Goal: Complete application form: Complete application form

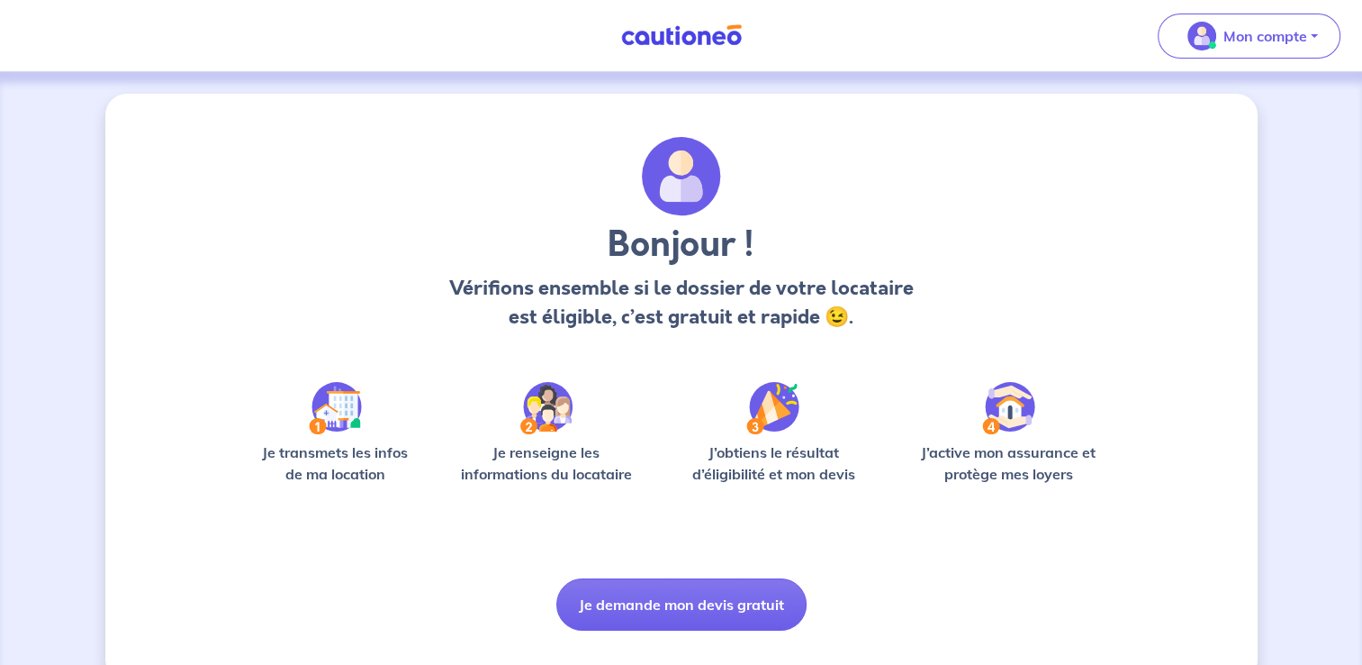
click at [1280, 176] on div "Bonjour ! Vérifions ensemble si le dossier de votre locataire est éligible, c’e…" at bounding box center [681, 387] width 1362 height 630
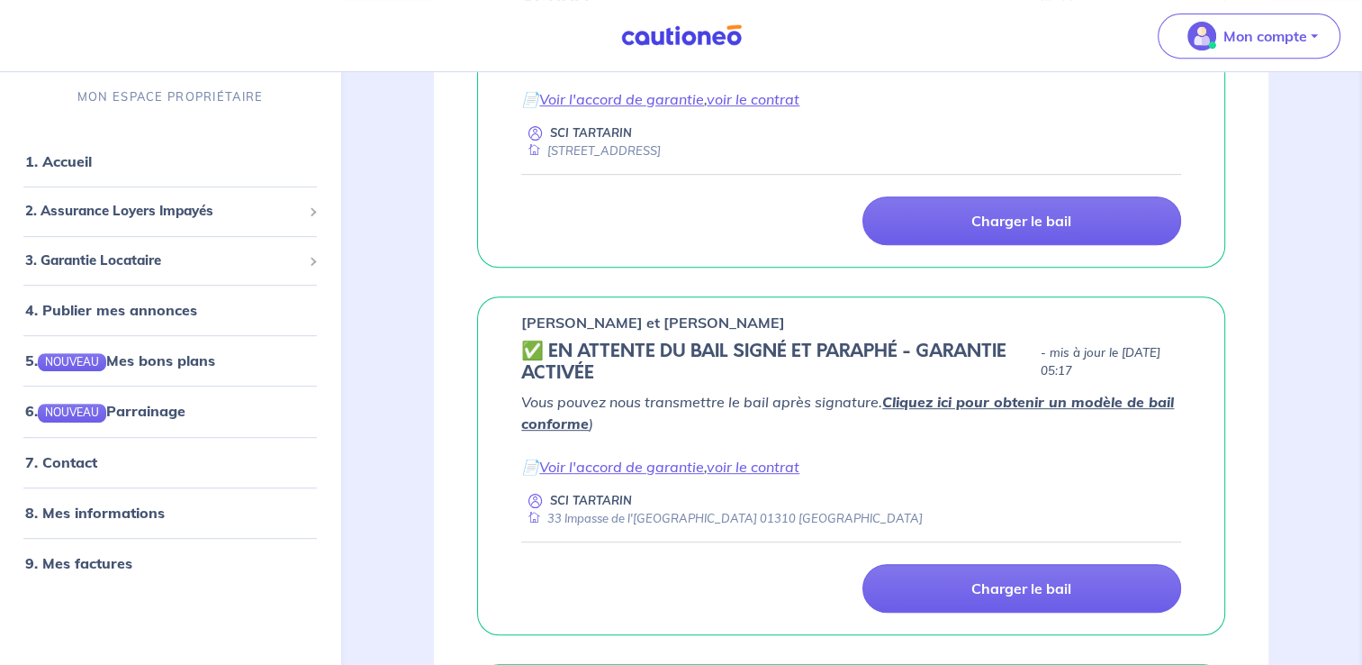
scroll to position [831, 0]
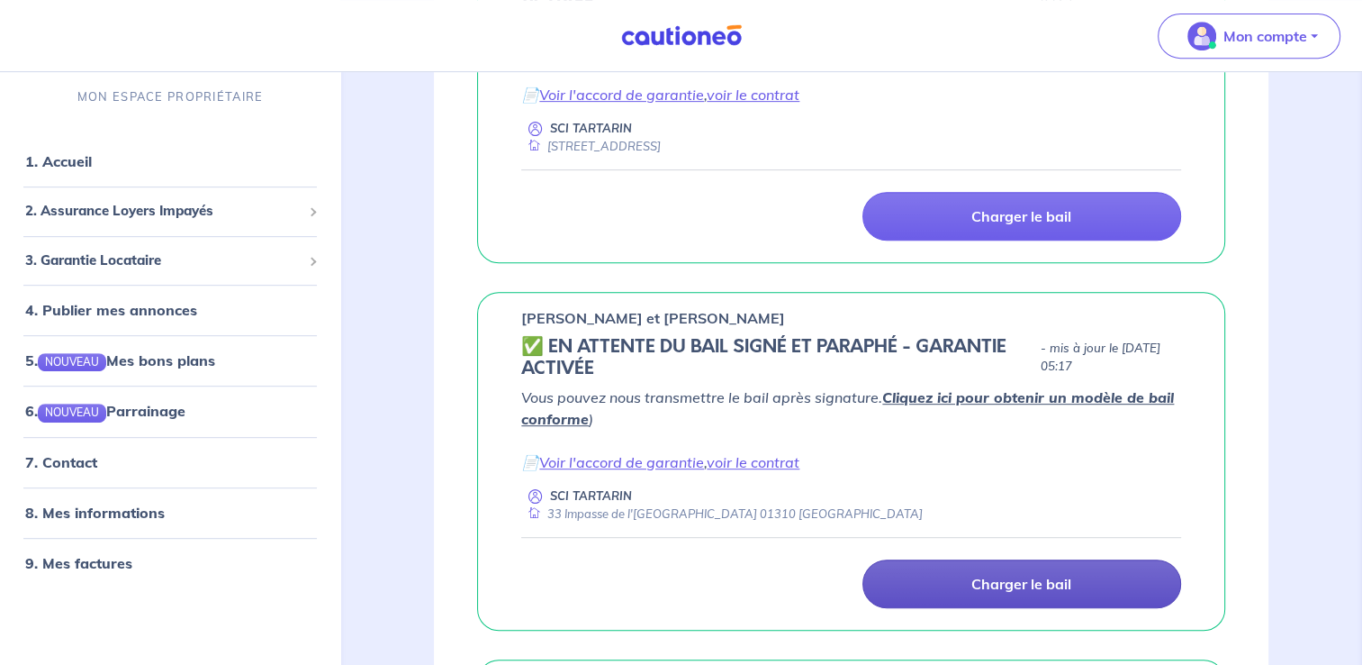
click at [1007, 603] on link "Charger le bail" at bounding box center [1022, 583] width 319 height 49
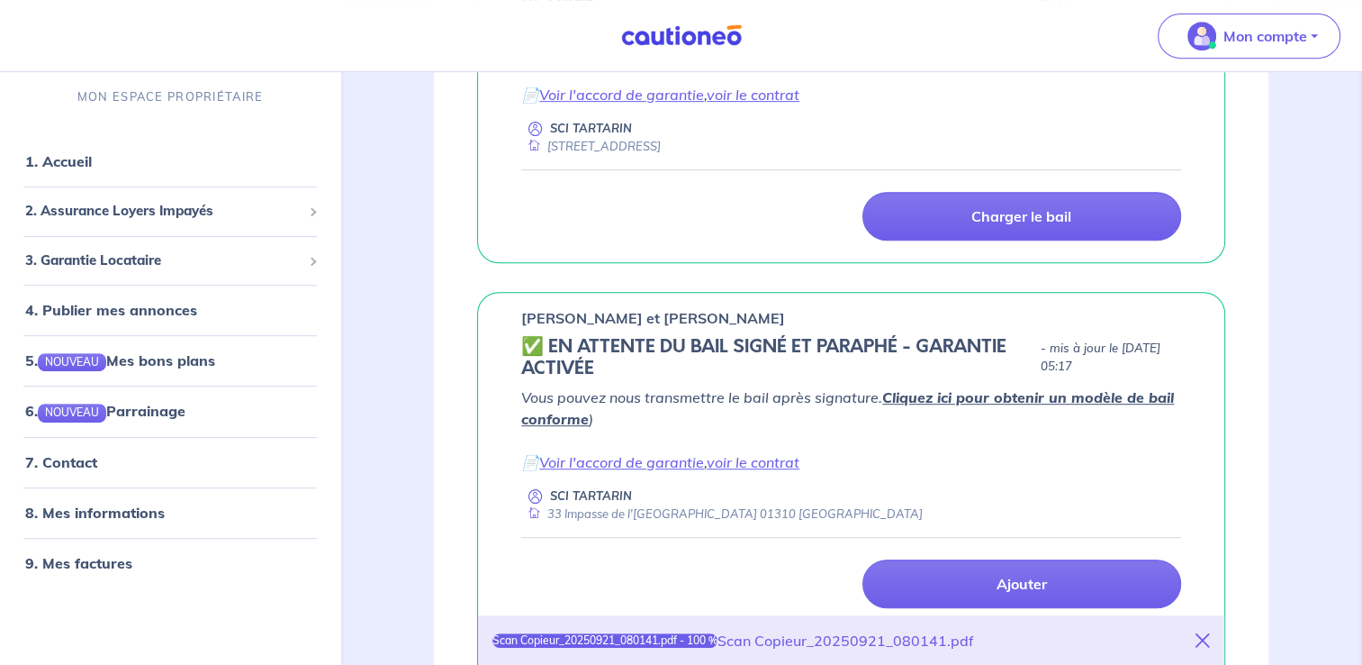
scroll to position [1206, 0]
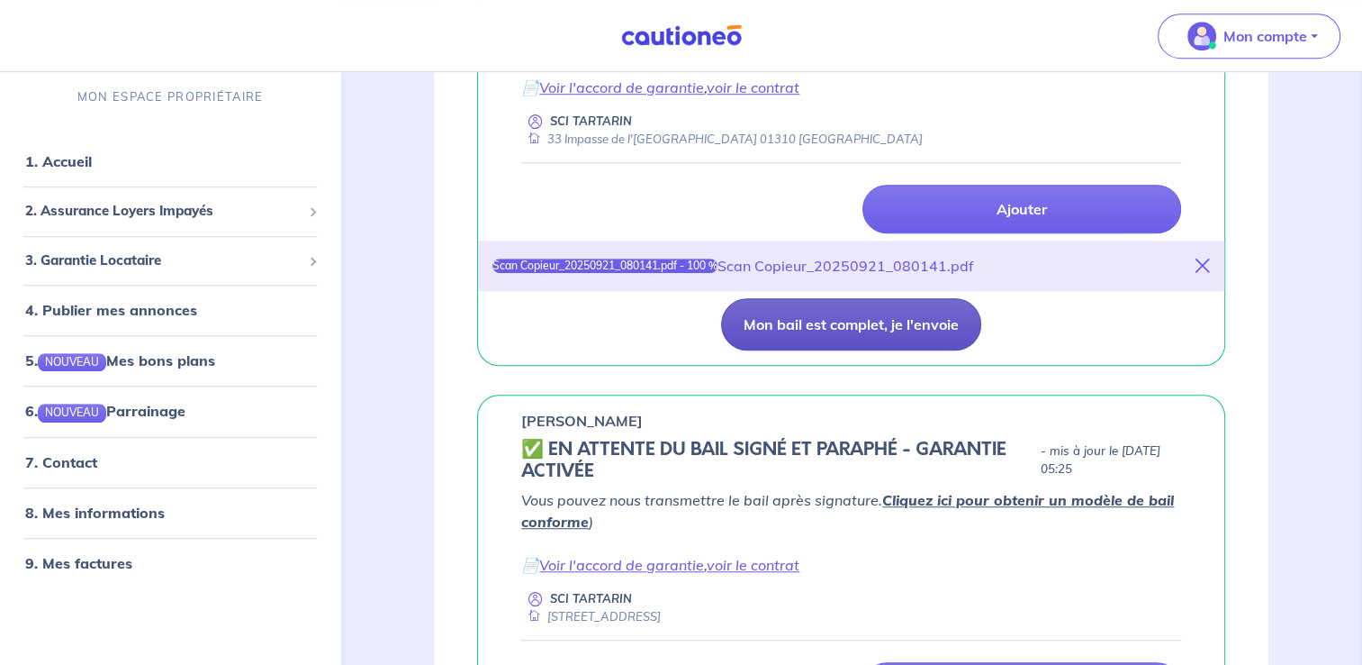
click at [876, 313] on button "Mon bail est complet, je l'envoie" at bounding box center [851, 324] width 260 height 52
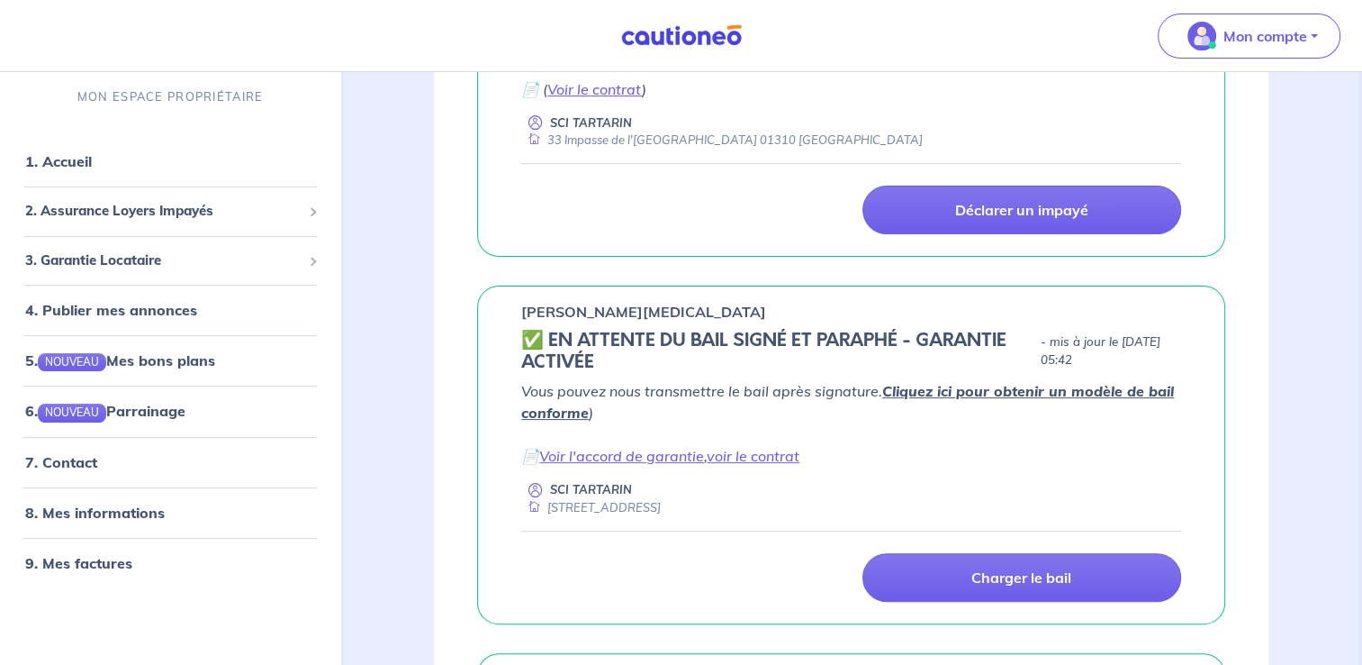
scroll to position [421, 0]
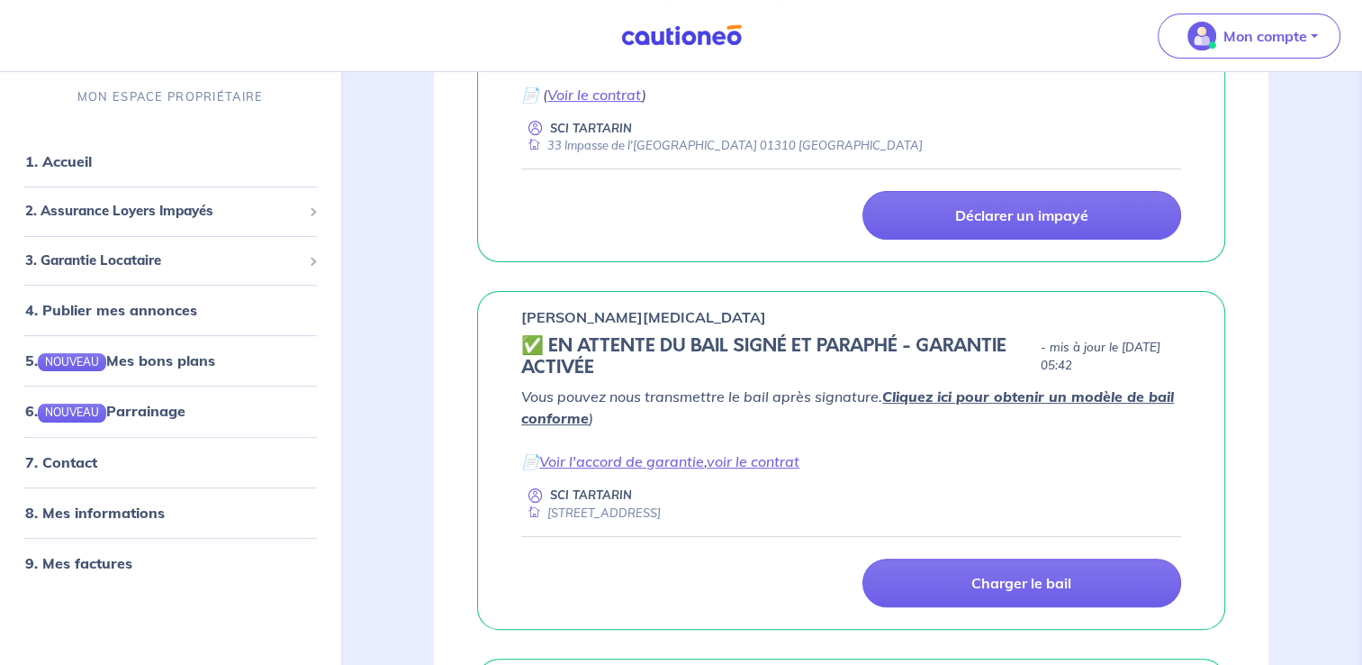
click at [919, 483] on div "Vous pouvez nous transmettre le bail après signature. Cliquez ici pour obtenir …" at bounding box center [851, 453] width 660 height 136
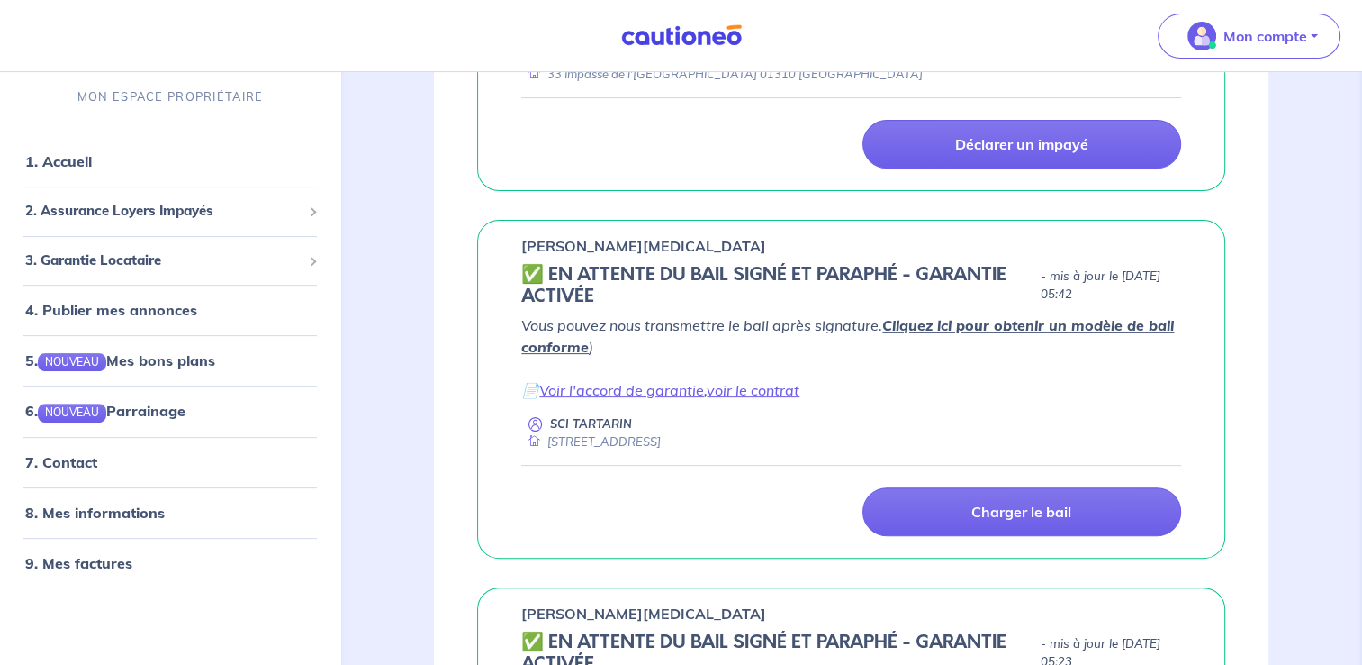
scroll to position [497, 0]
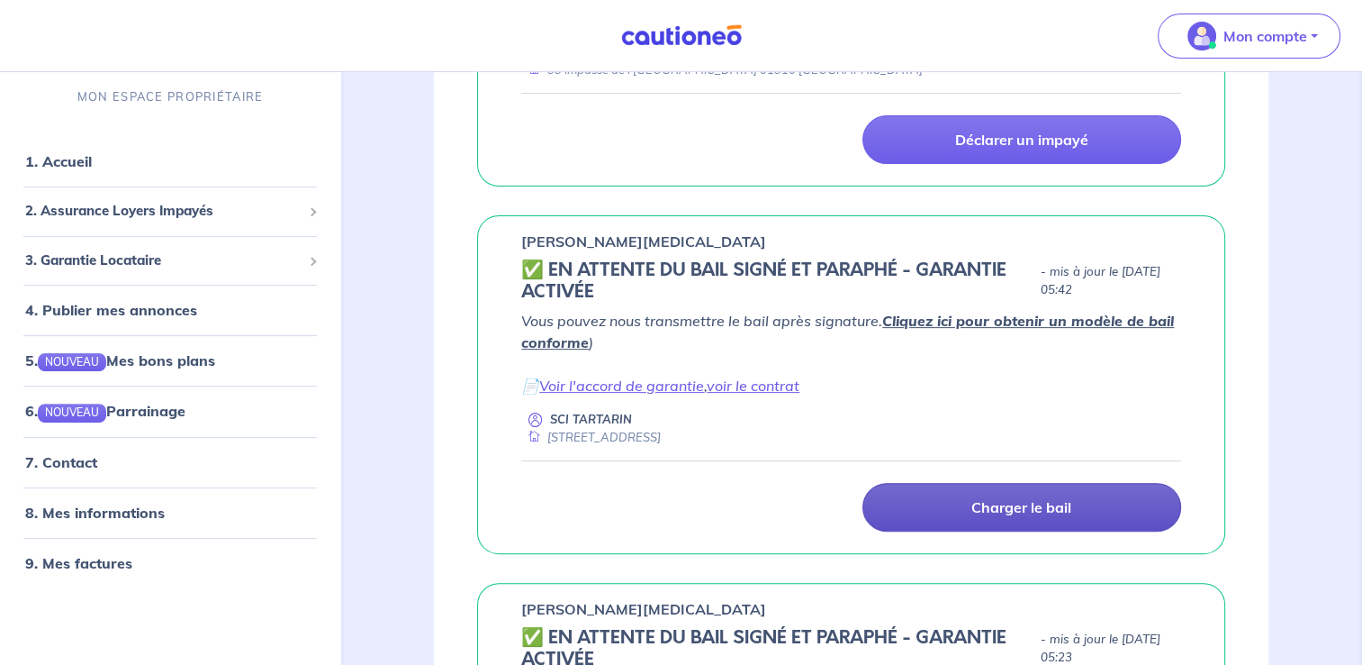
click at [983, 501] on p "Charger le bail" at bounding box center [1022, 507] width 100 height 18
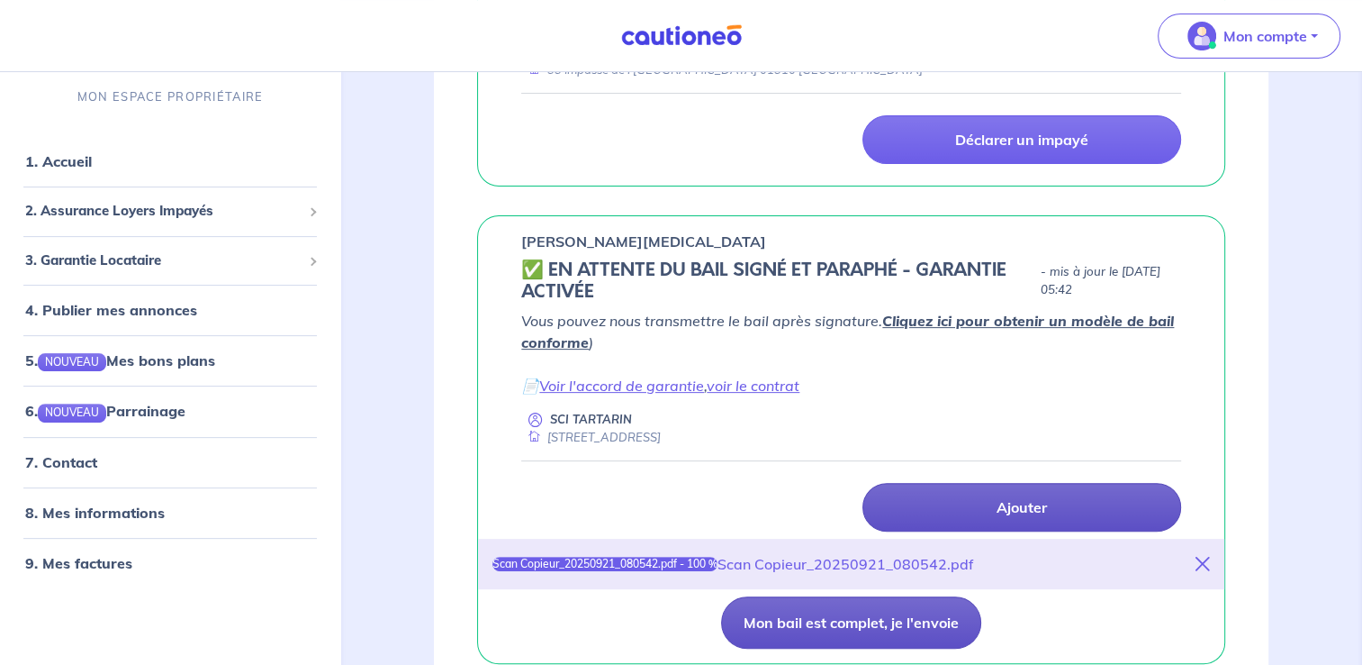
click at [850, 610] on button "Mon bail est complet, je l'envoie" at bounding box center [851, 622] width 260 height 52
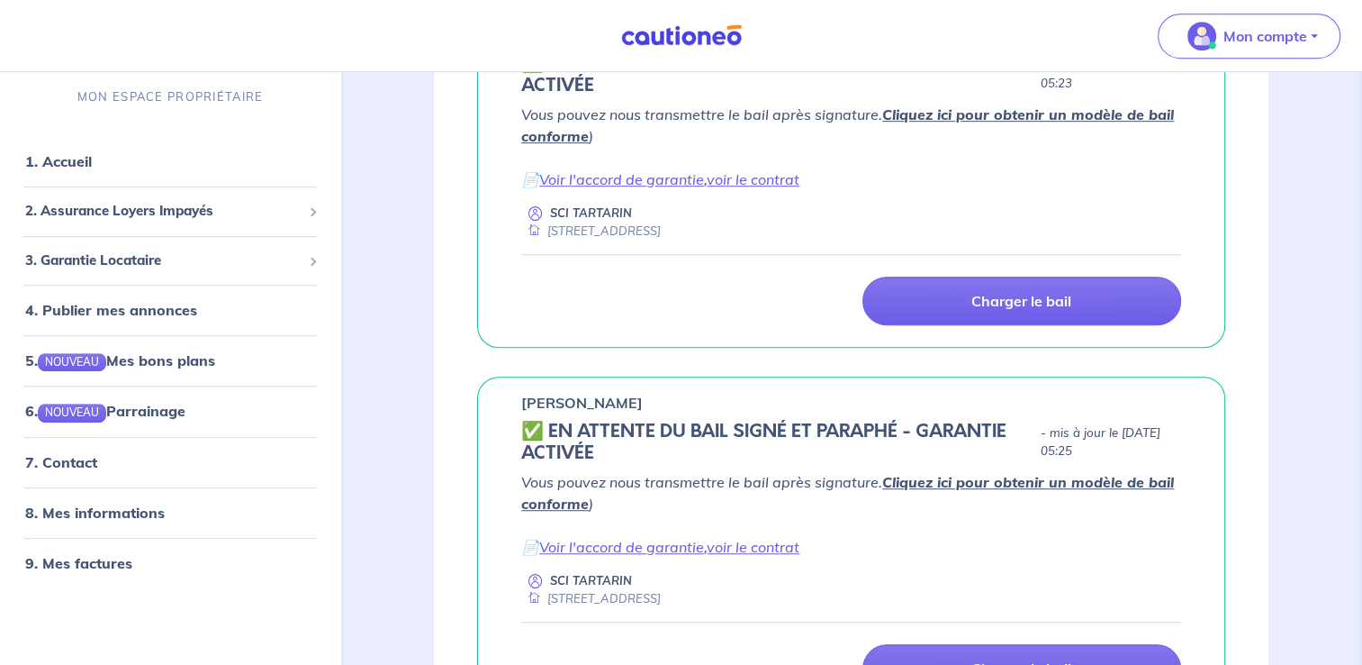
scroll to position [990, 0]
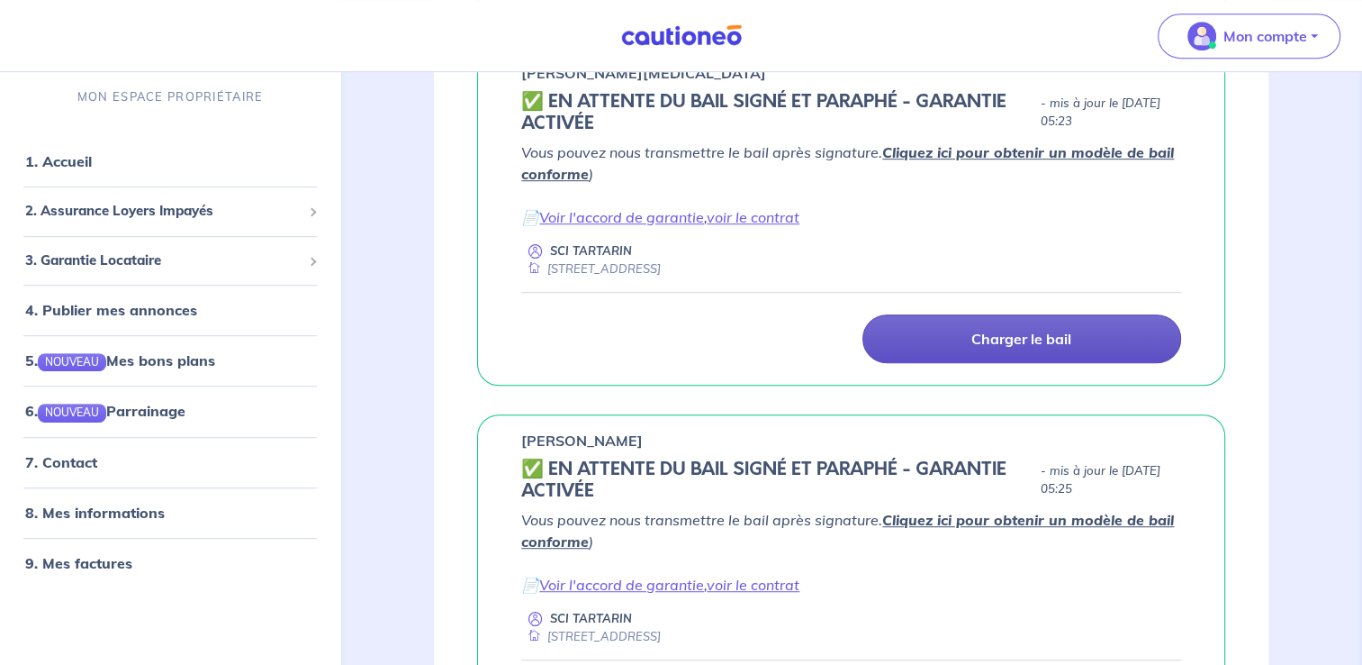
click at [1012, 333] on p "Charger le bail" at bounding box center [1022, 339] width 100 height 18
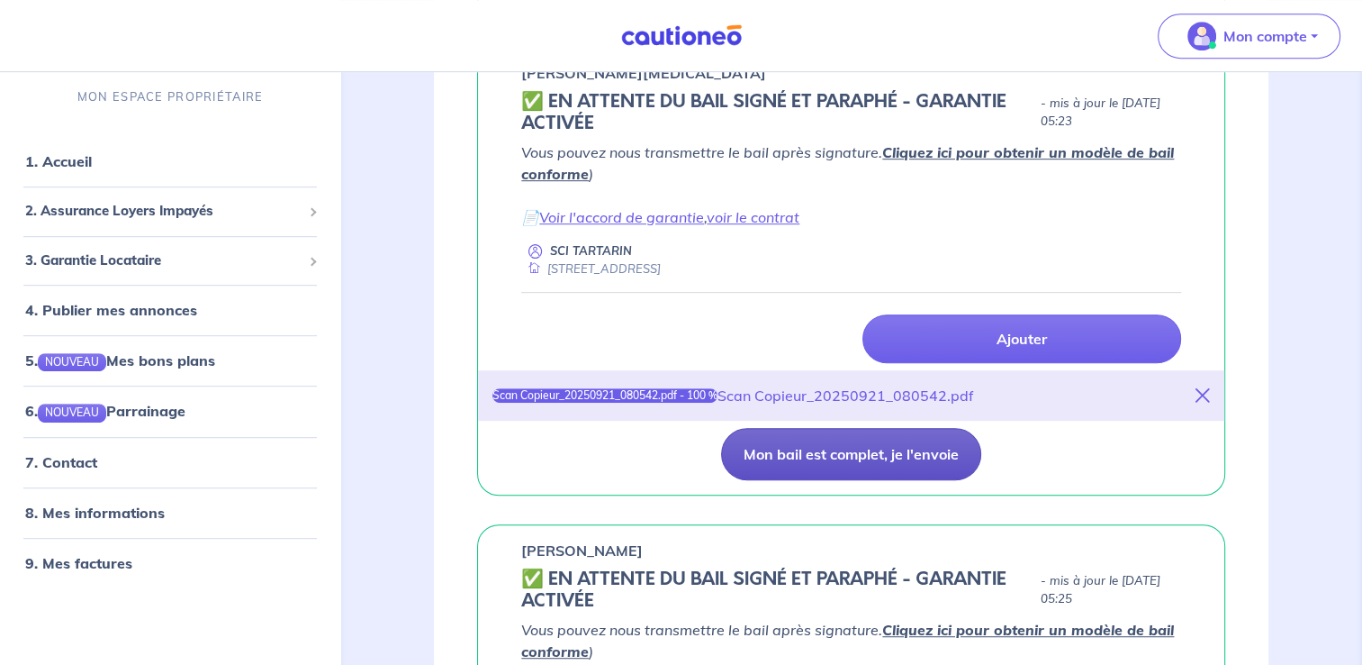
click at [821, 452] on button "Mon bail est complet, je l'envoie" at bounding box center [851, 454] width 260 height 52
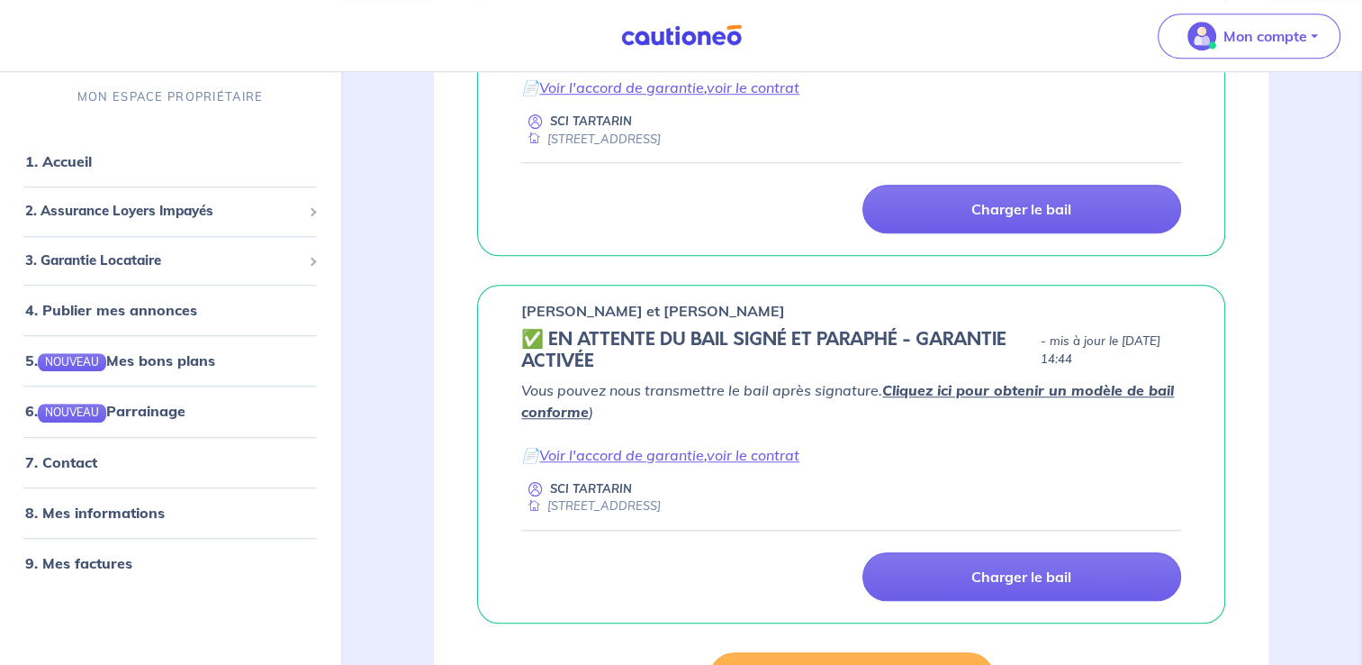
scroll to position [1439, 0]
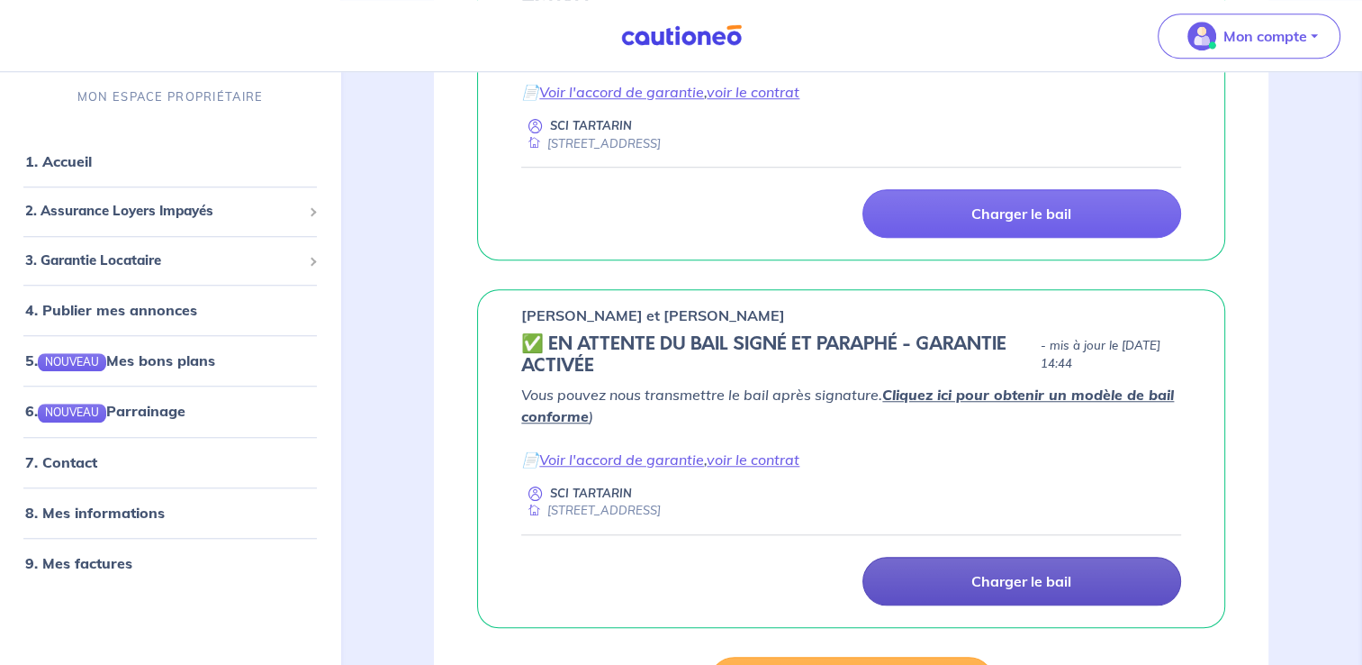
click at [1023, 572] on p "Charger le bail" at bounding box center [1022, 581] width 100 height 18
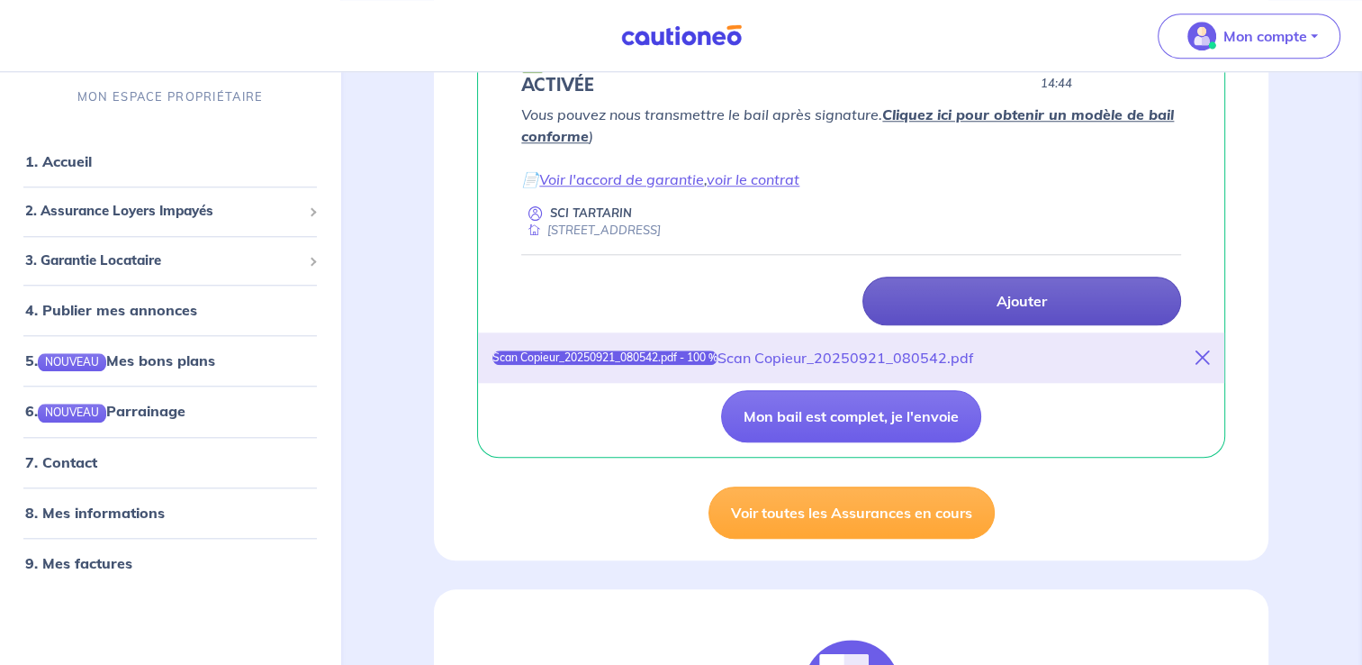
scroll to position [1724, 0]
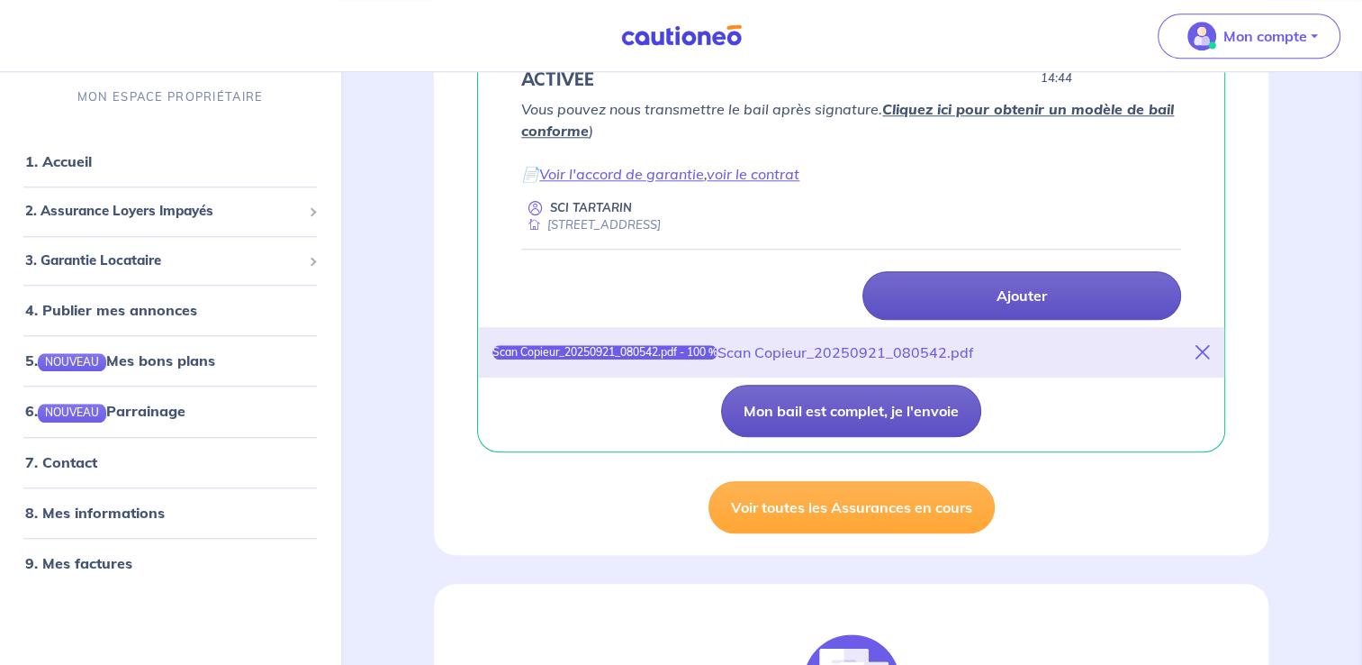
click at [819, 403] on button "Mon bail est complet, je l'envoie" at bounding box center [851, 411] width 260 height 52
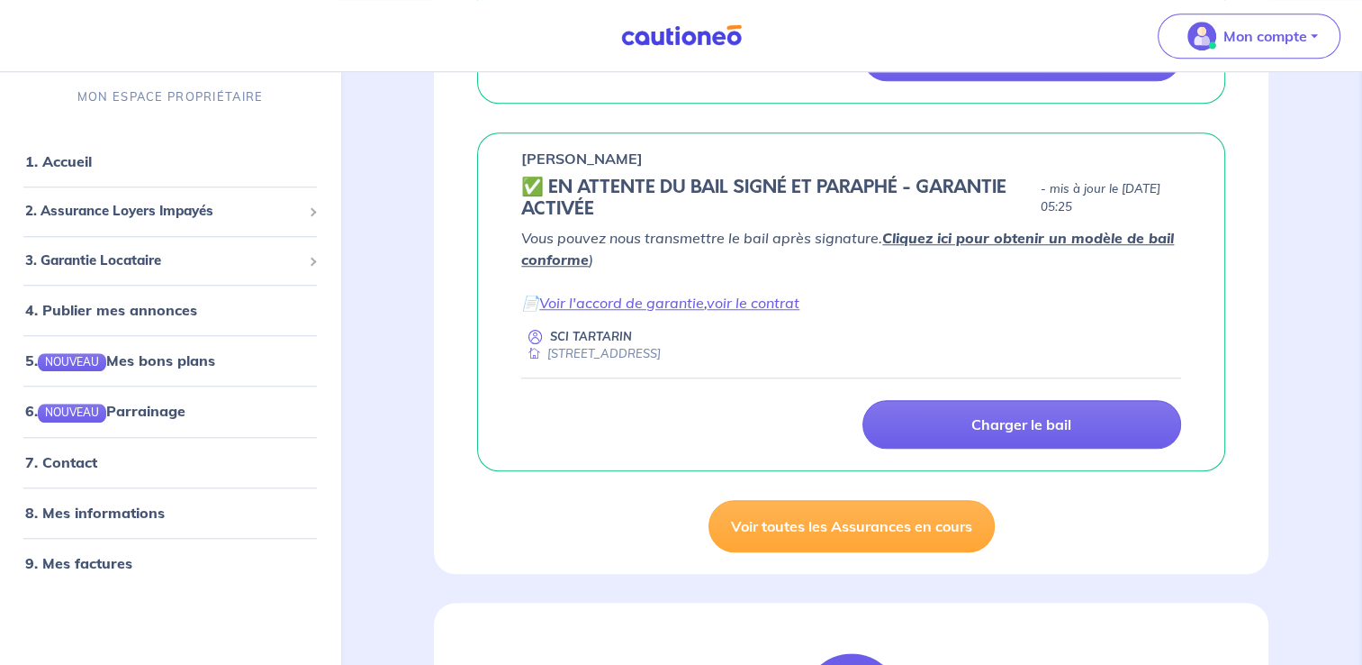
scroll to position [1576, 0]
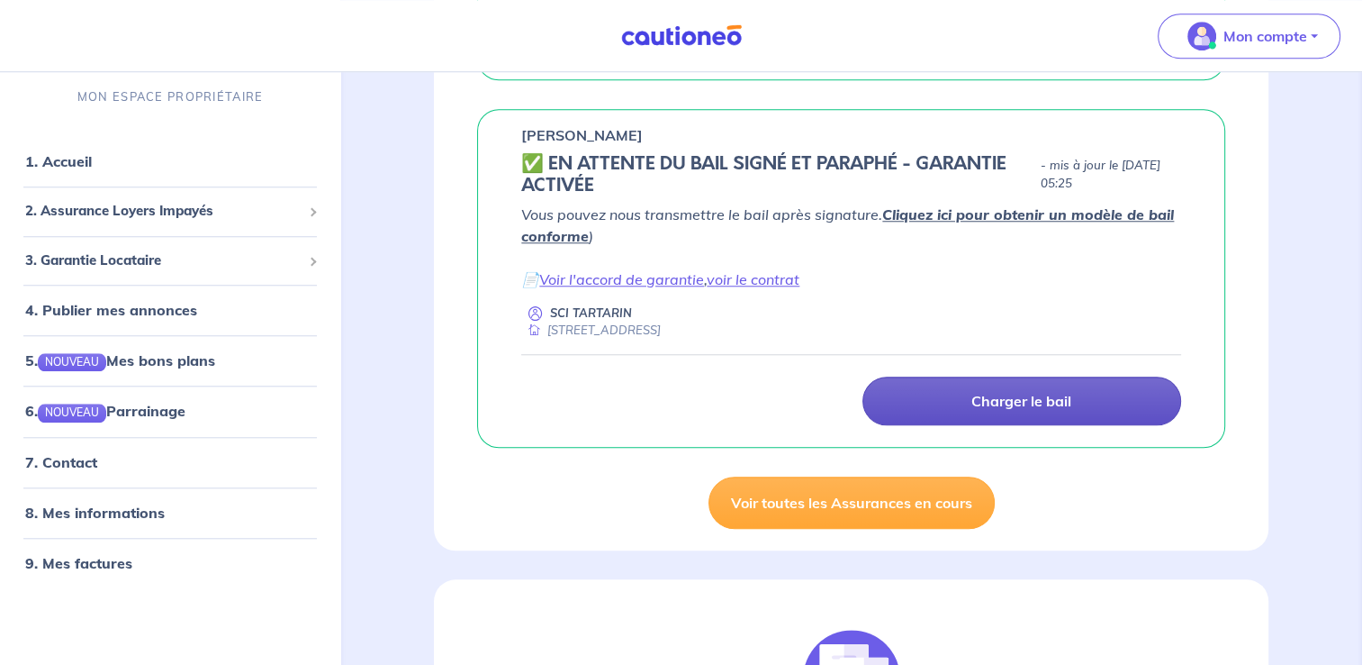
click at [994, 384] on link "Charger le bail" at bounding box center [1022, 400] width 319 height 49
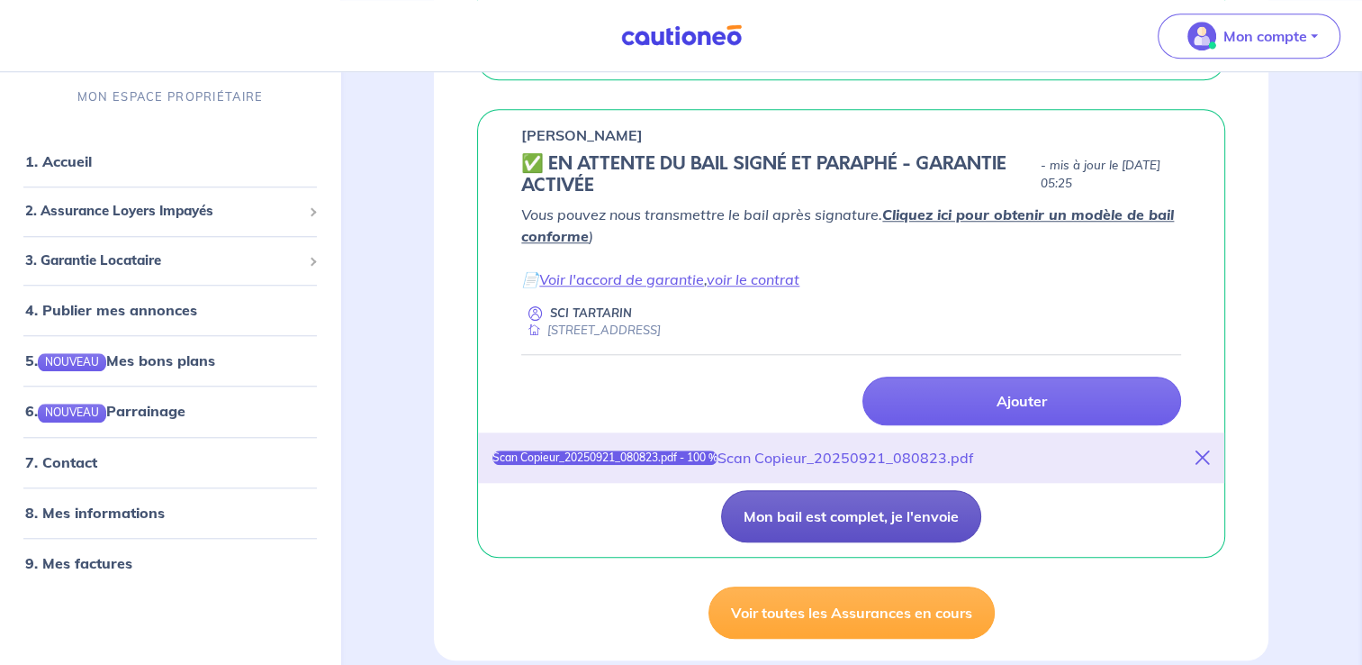
click at [859, 506] on button "Mon bail est complet, je l'envoie" at bounding box center [851, 516] width 260 height 52
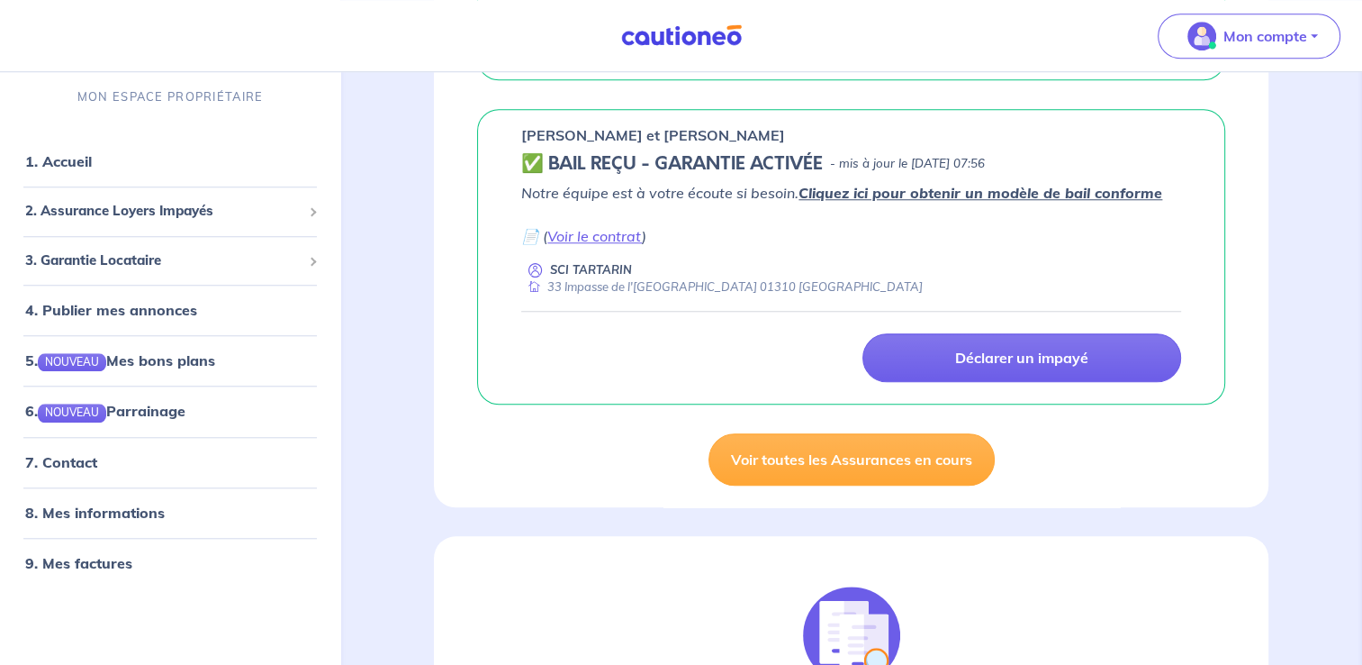
click at [1090, 311] on div "Déclarer un impayé" at bounding box center [851, 346] width 660 height 71
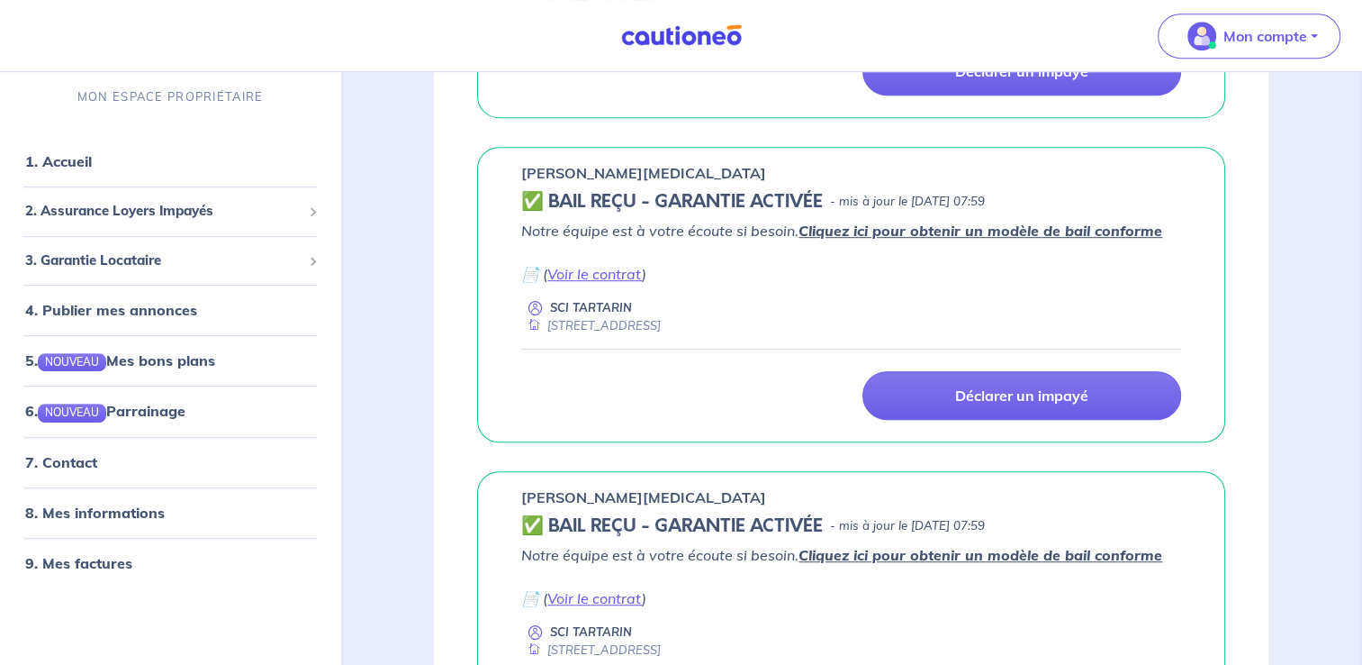
scroll to position [871, 0]
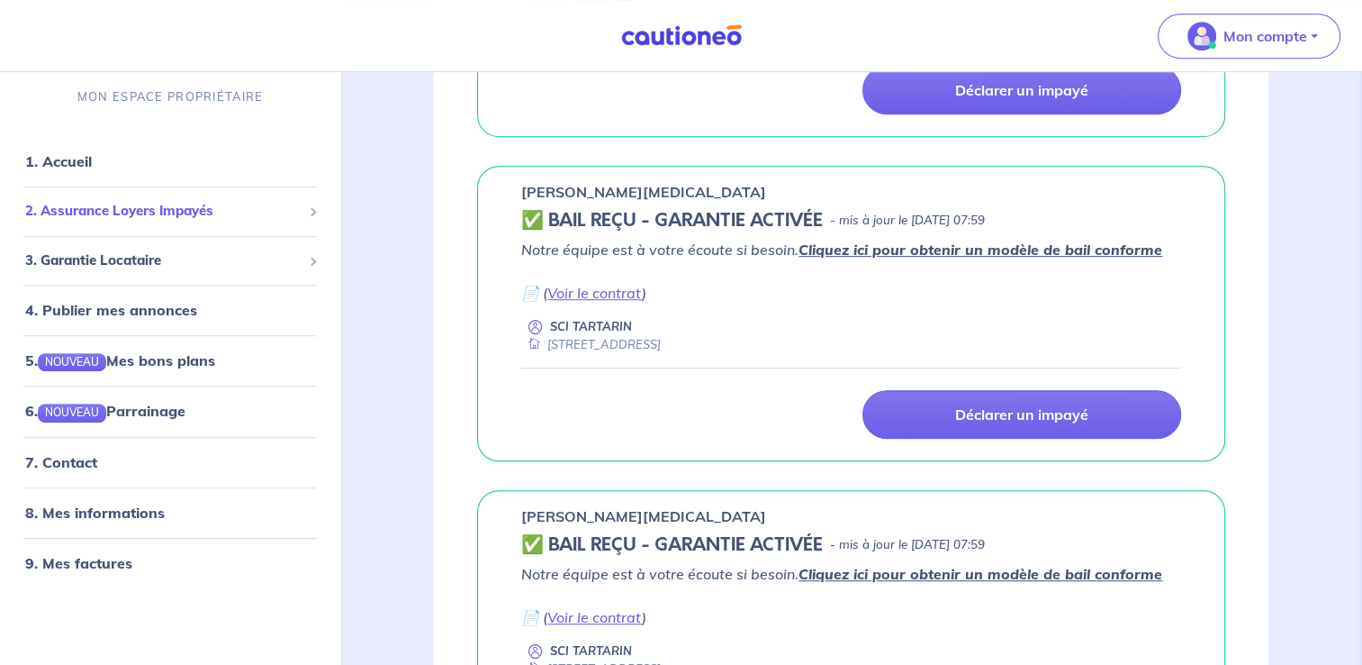
click at [305, 204] on div "2. Assurance Loyers Impayés" at bounding box center [170, 211] width 326 height 35
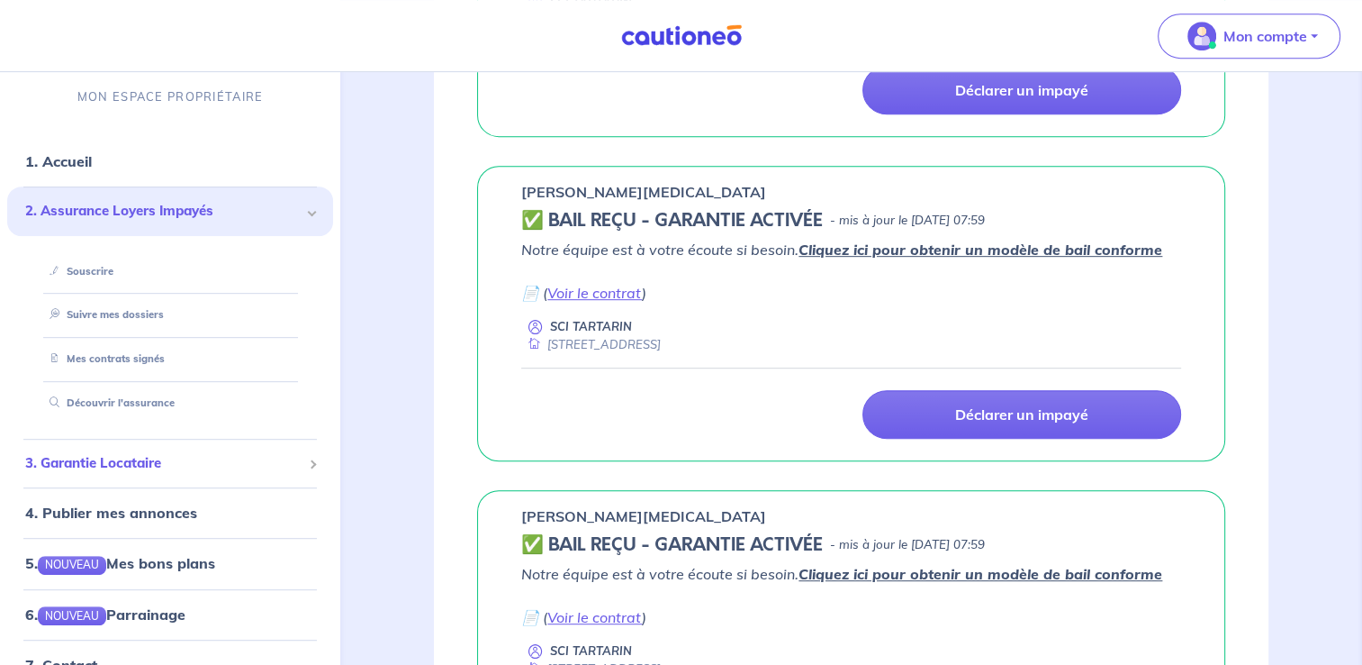
click at [303, 462] on div "3. Garantie Locataire" at bounding box center [170, 463] width 326 height 35
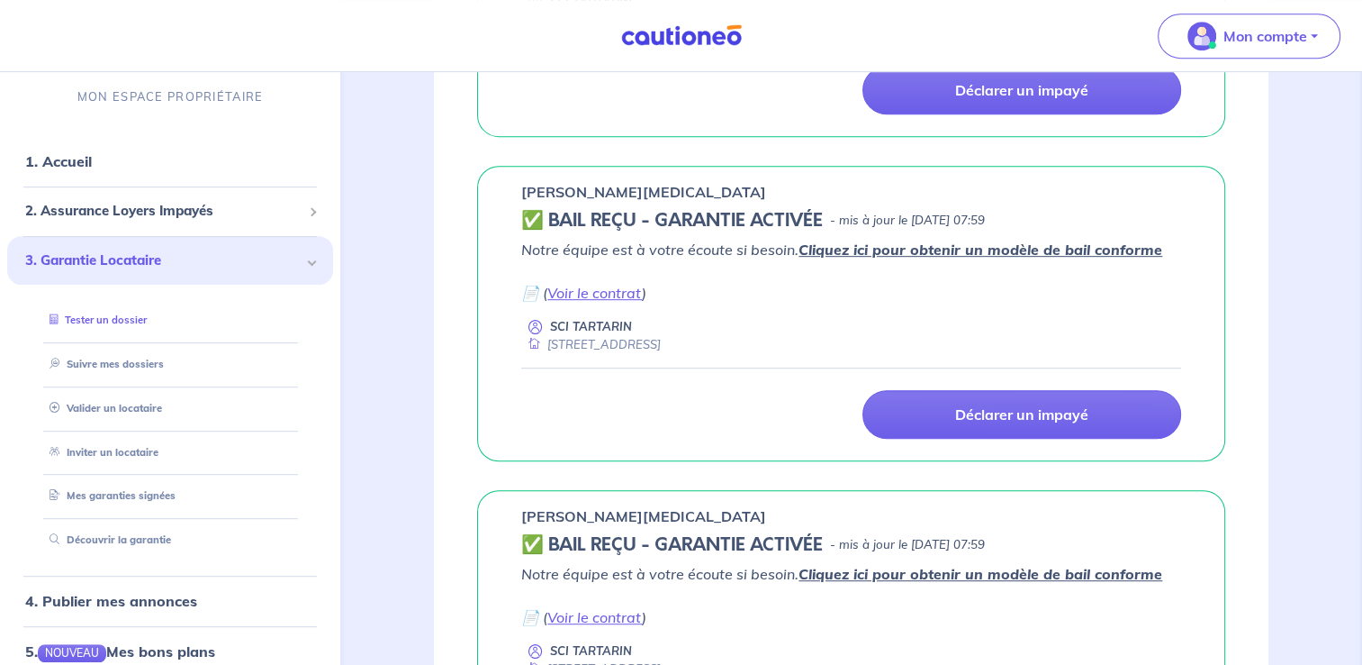
click at [115, 320] on link "Tester un dossier" at bounding box center [94, 319] width 104 height 13
click at [115, 412] on link "Valider un locataire" at bounding box center [101, 408] width 118 height 13
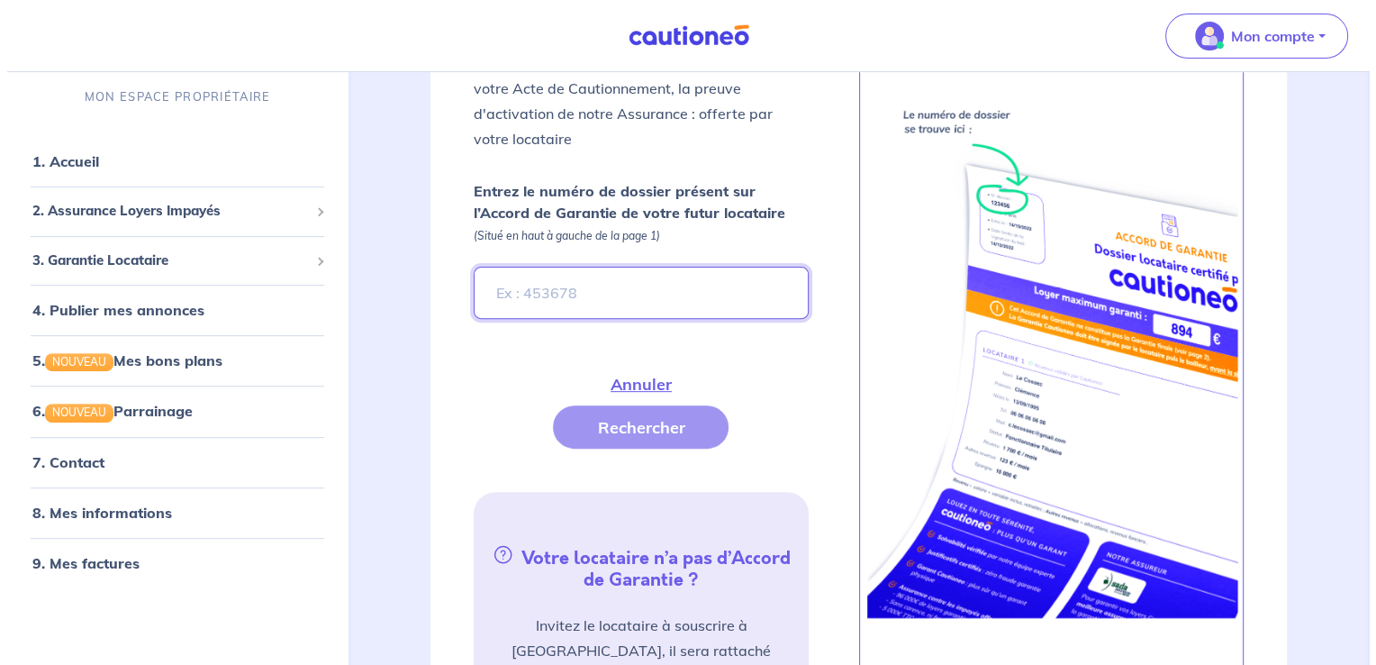
scroll to position [555, 0]
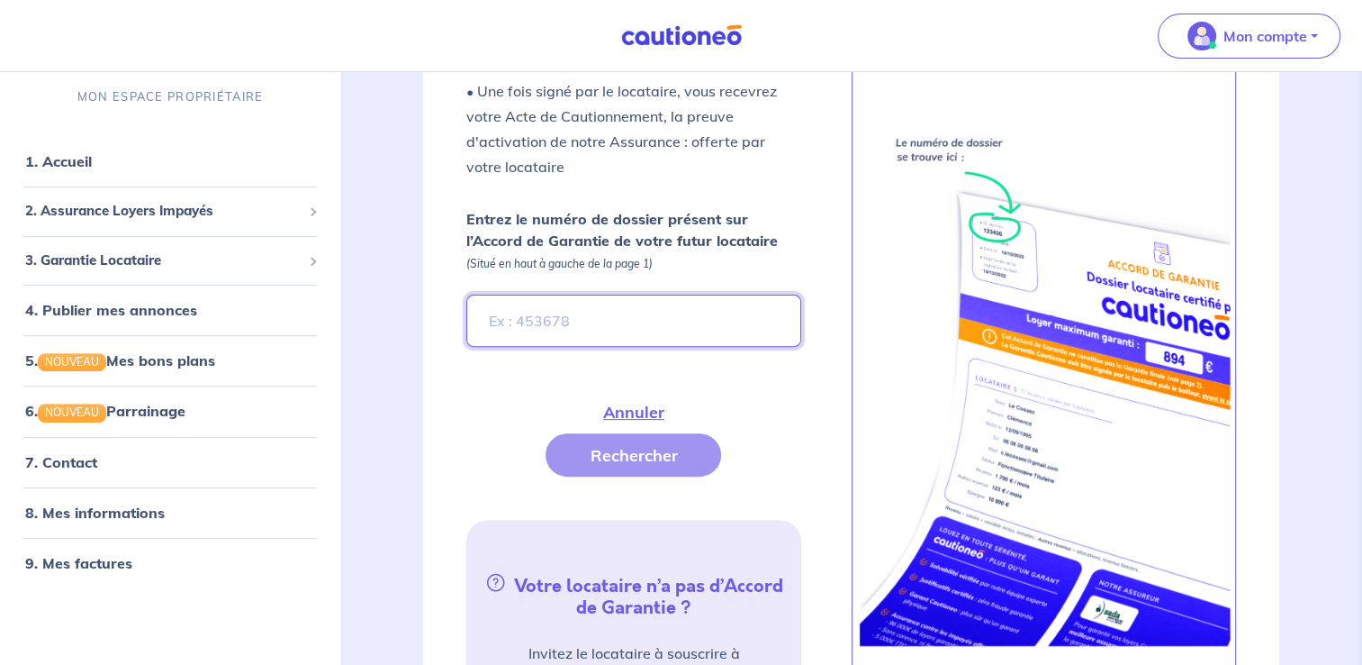
click at [726, 323] on input "Entrez le numéro de dossier présent sur l’Accord de Garantie de votre futur loc…" at bounding box center [633, 320] width 334 height 52
type input "MhuPBk"
click at [655, 455] on button "Rechercher" at bounding box center [634, 454] width 176 height 43
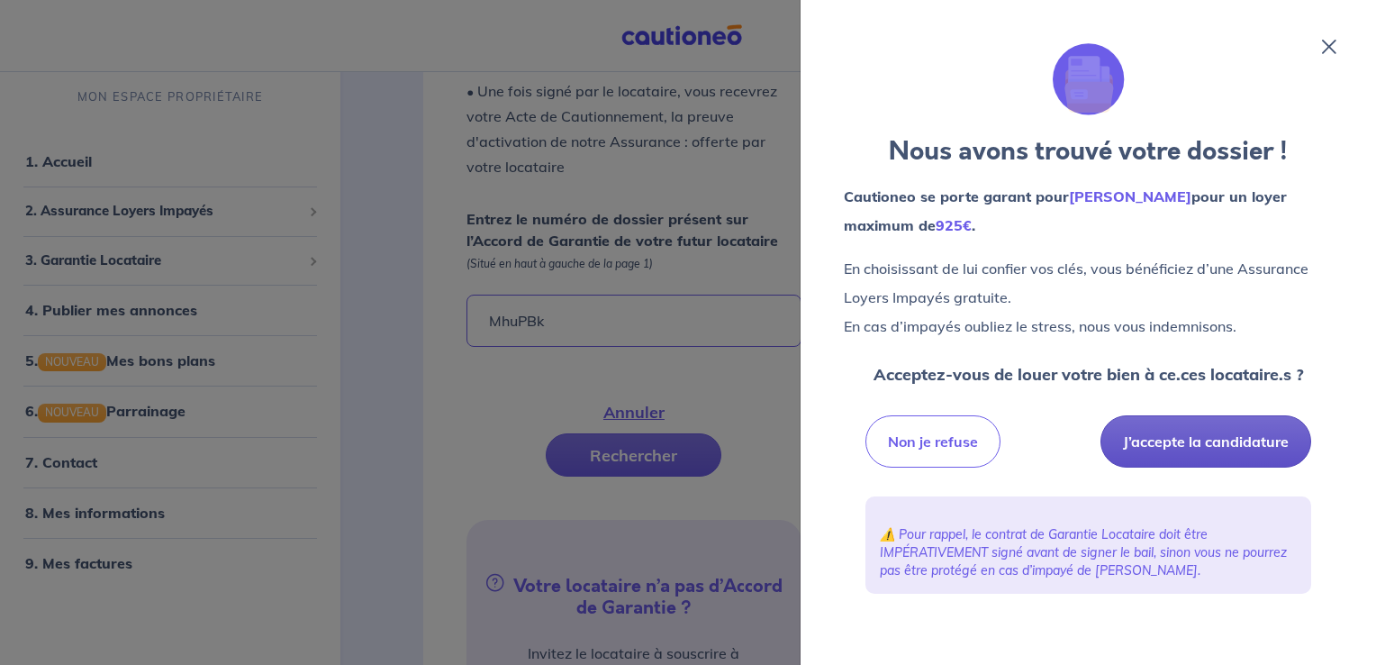
click at [1217, 431] on button "J’accepte la candidature" at bounding box center [1205, 441] width 211 height 52
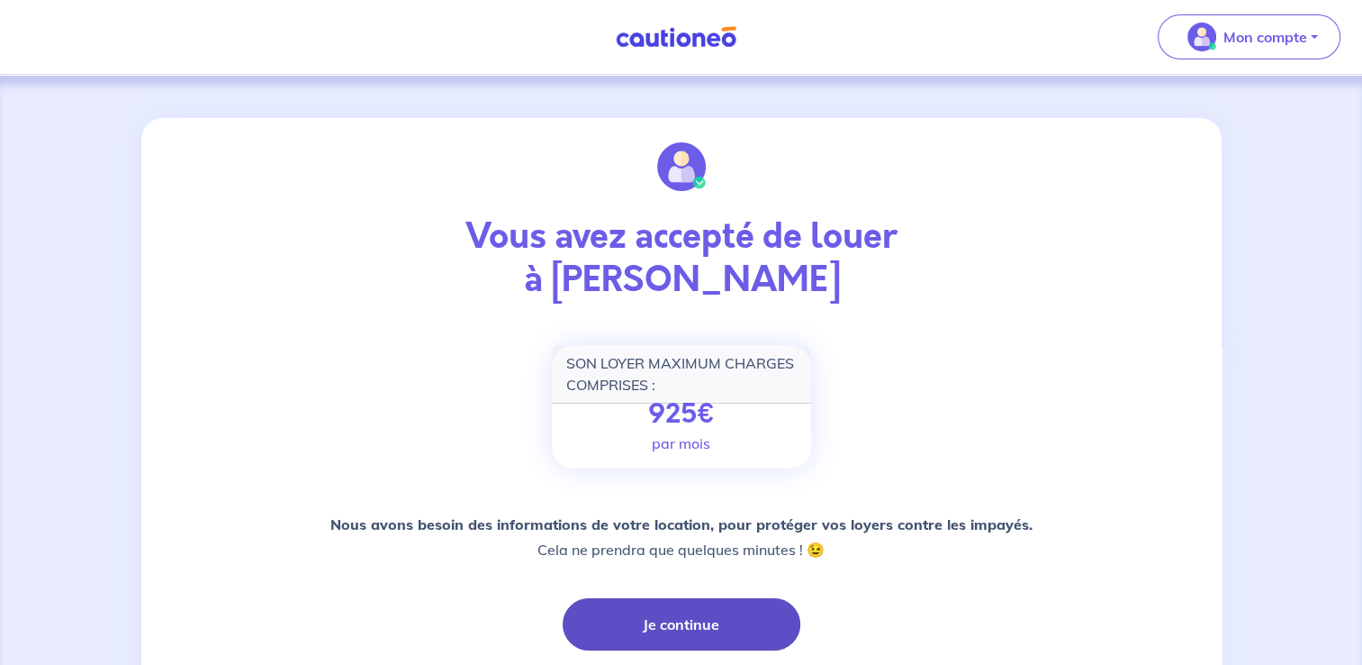
click at [645, 619] on button "Je continue" at bounding box center [682, 624] width 238 height 52
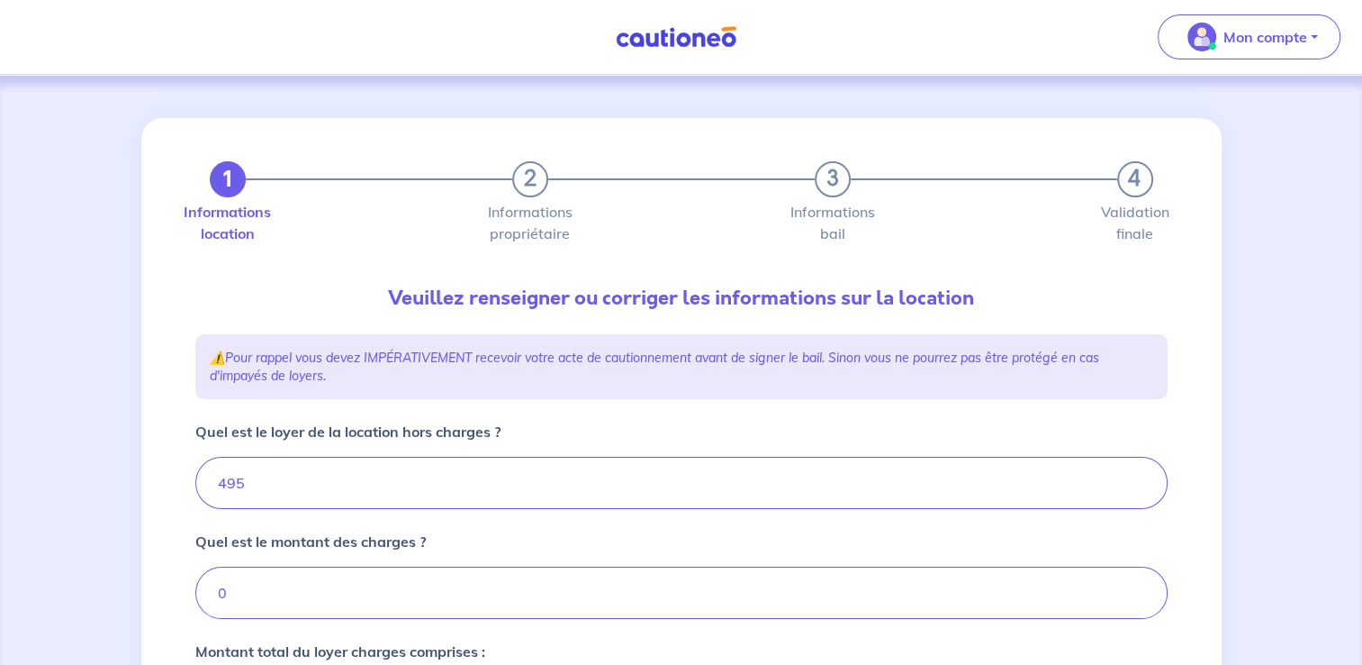
type input "495"
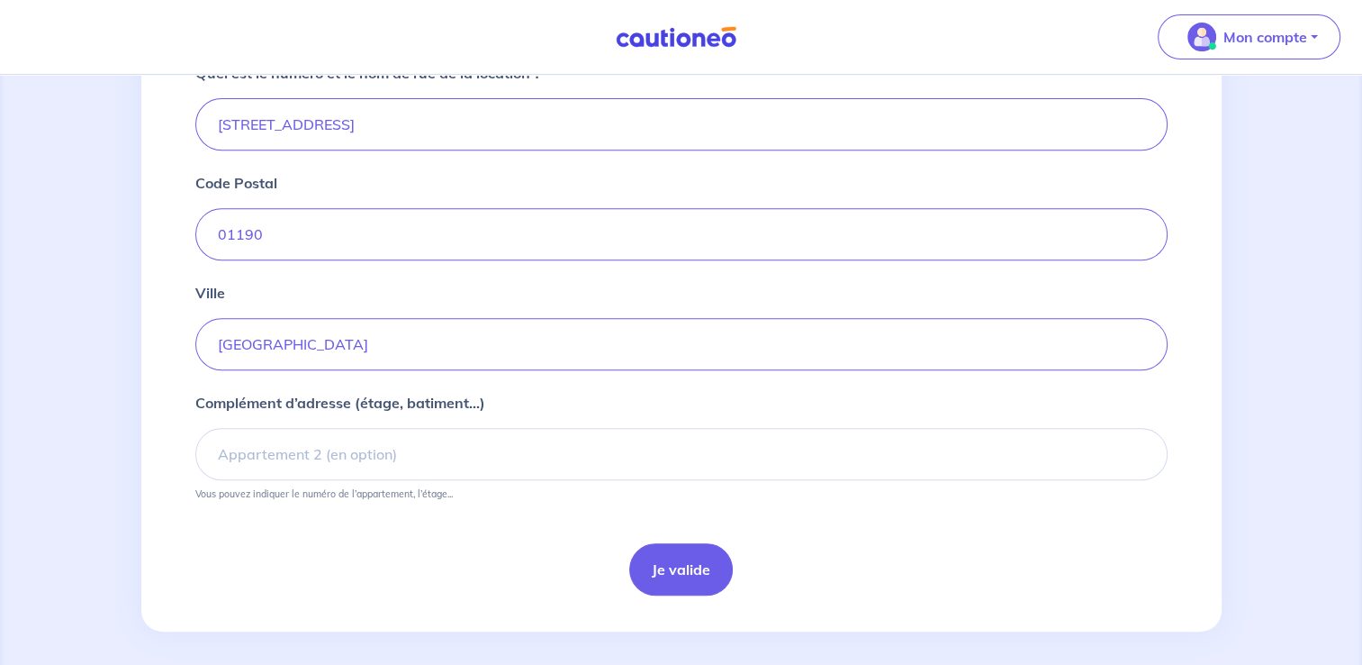
scroll to position [713, 0]
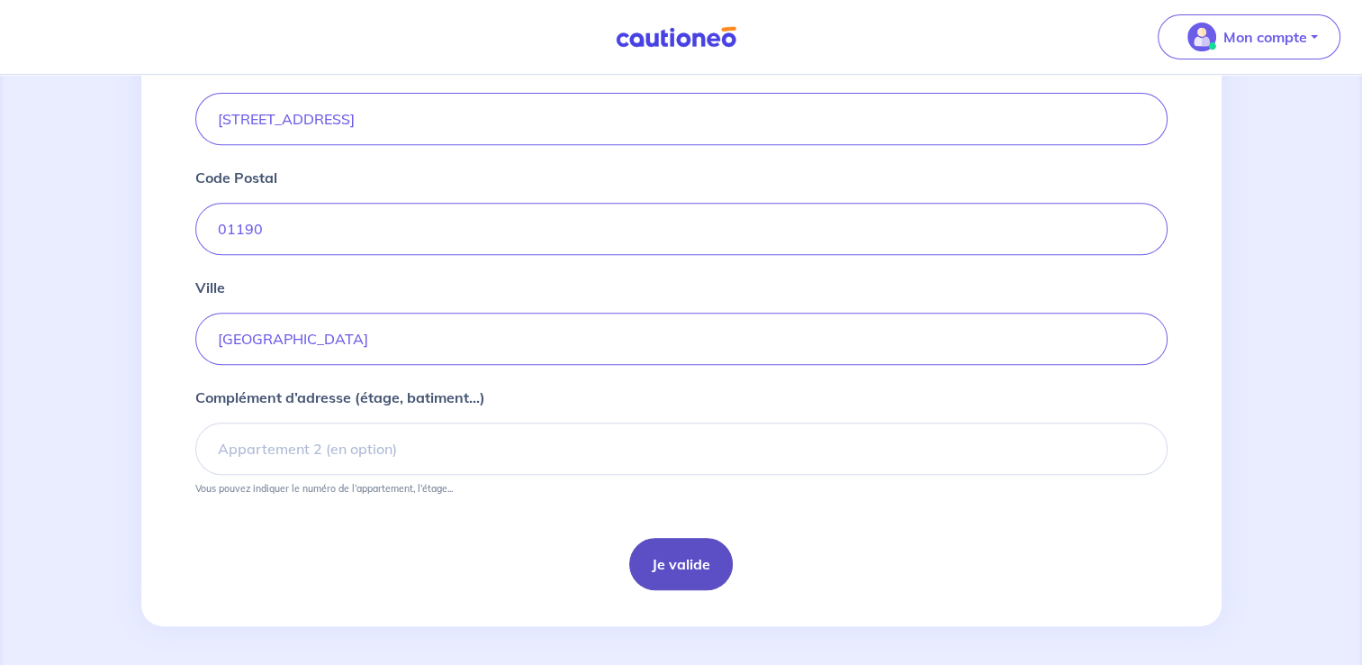
click at [679, 544] on button "Je valide" at bounding box center [681, 564] width 104 height 52
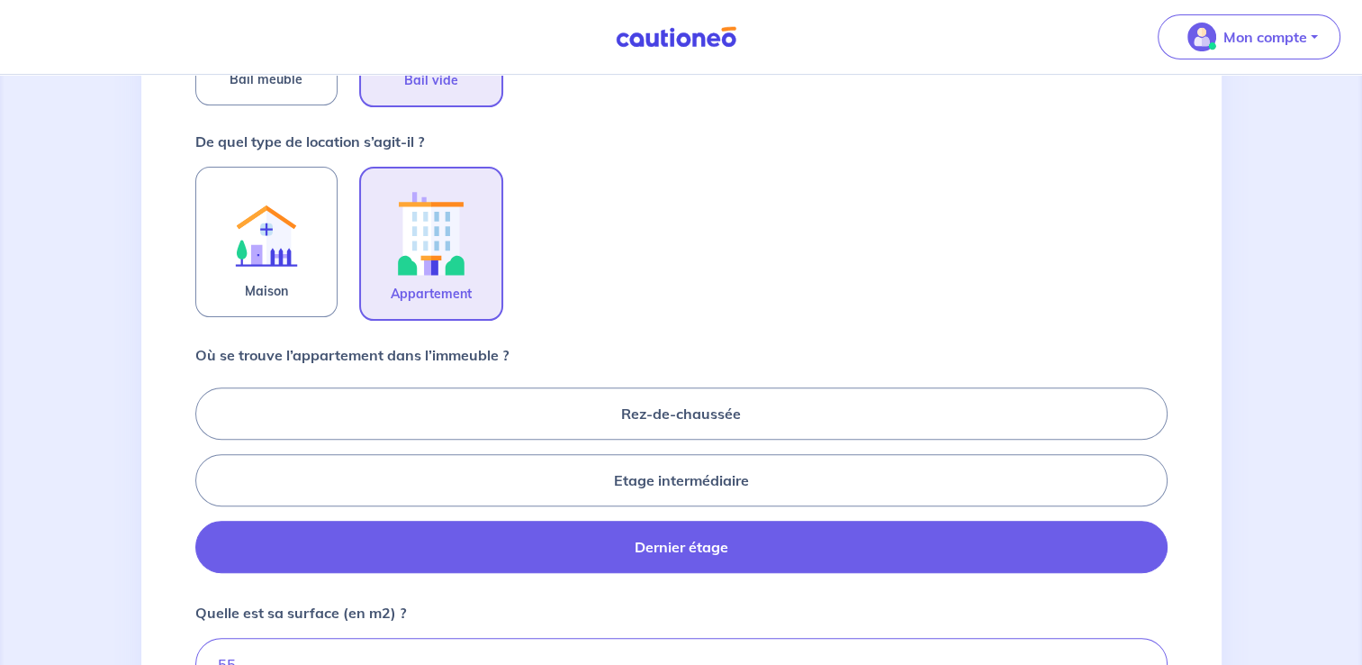
scroll to position [503, 0]
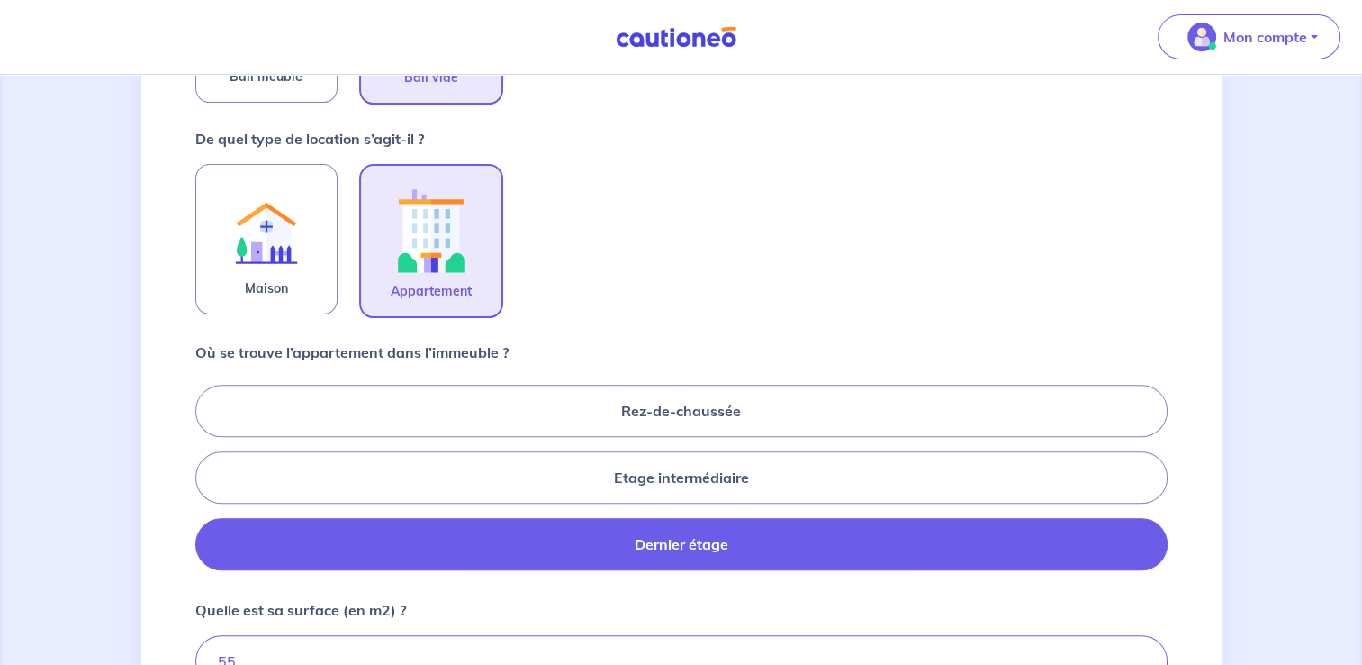
click at [678, 526] on label "Dernier étage" at bounding box center [681, 544] width 973 height 52
click at [207, 483] on input "Dernier étage" at bounding box center [201, 477] width 12 height 12
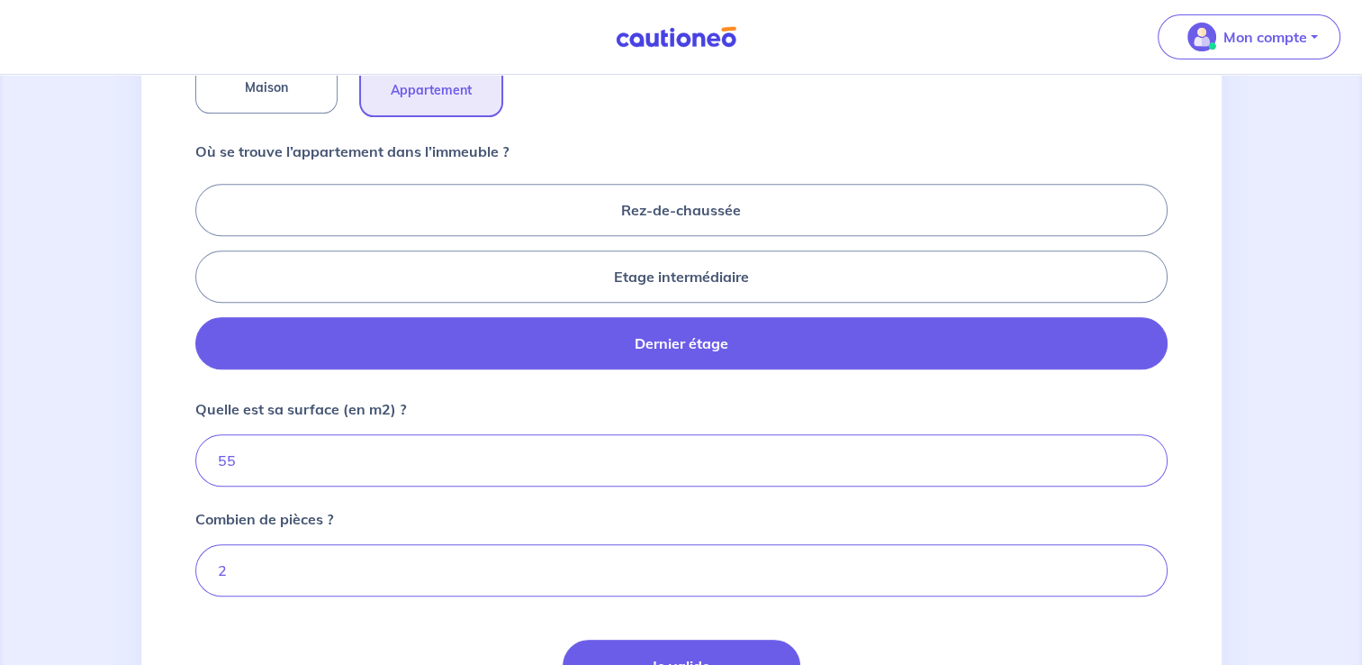
scroll to position [708, 0]
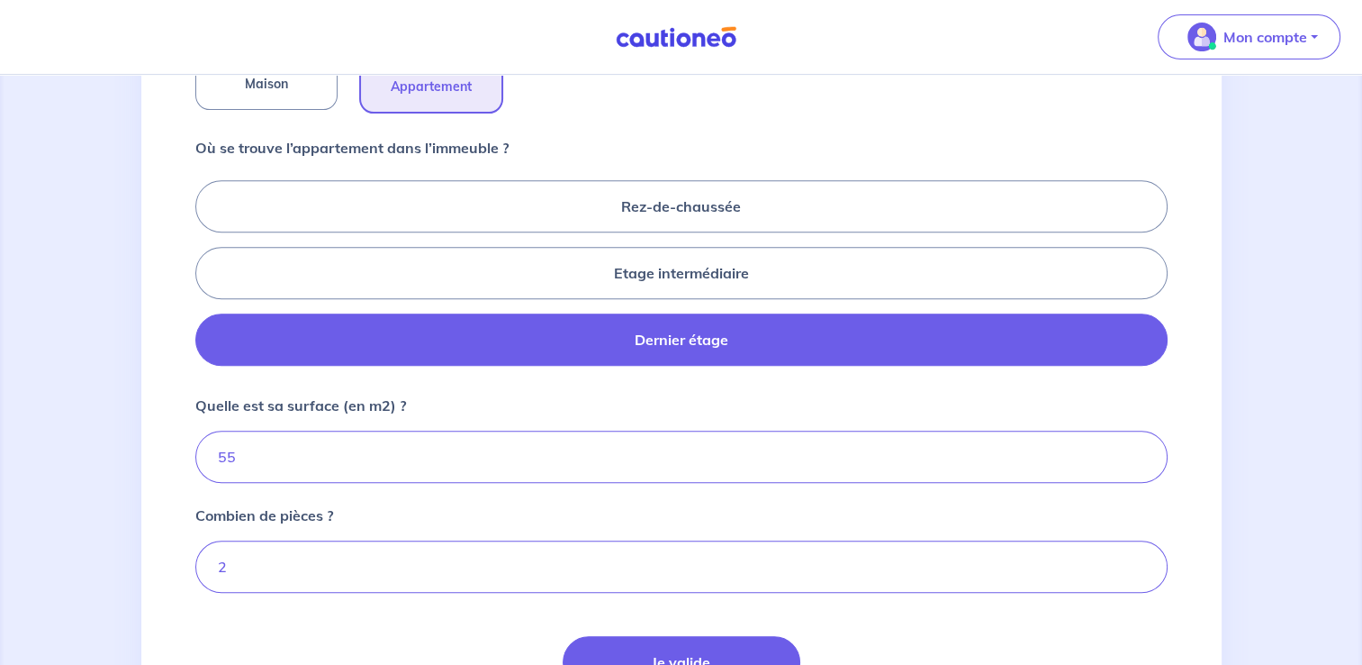
click at [1351, 445] on div "1 2 3 4 Informations location Informations propriétaire Informations bail Valid…" at bounding box center [681, 100] width 1362 height 1467
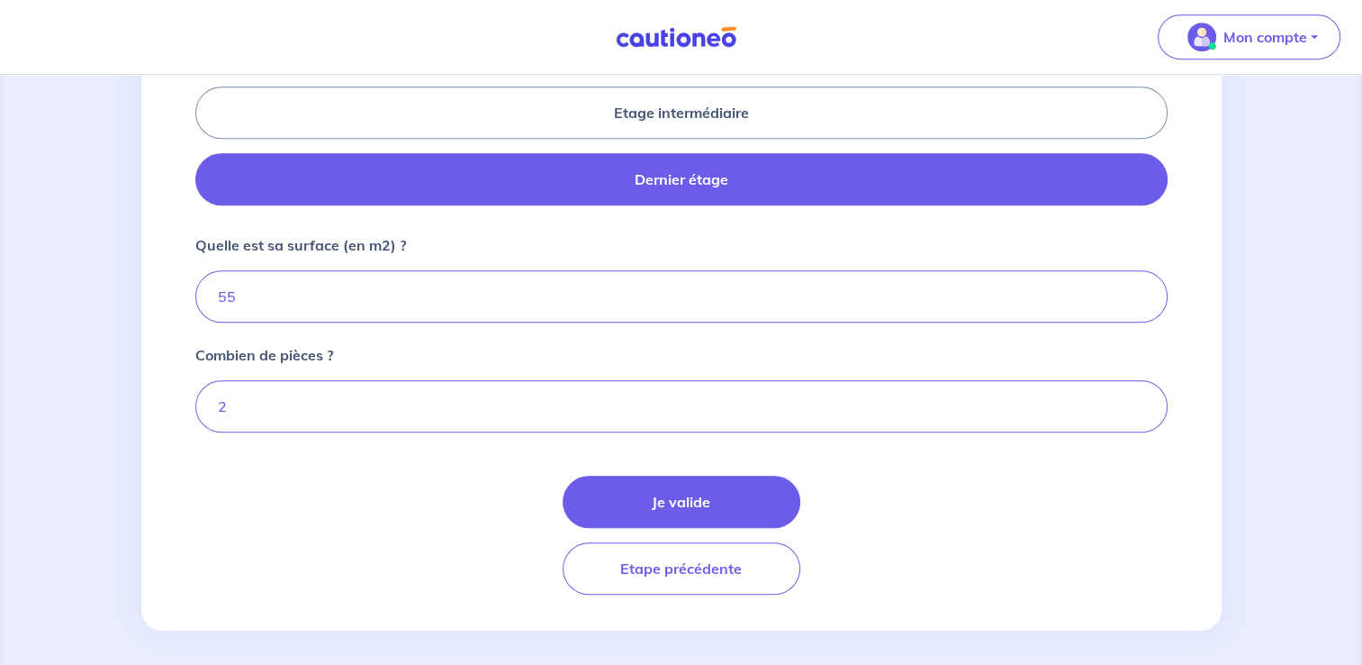
scroll to position [872, 0]
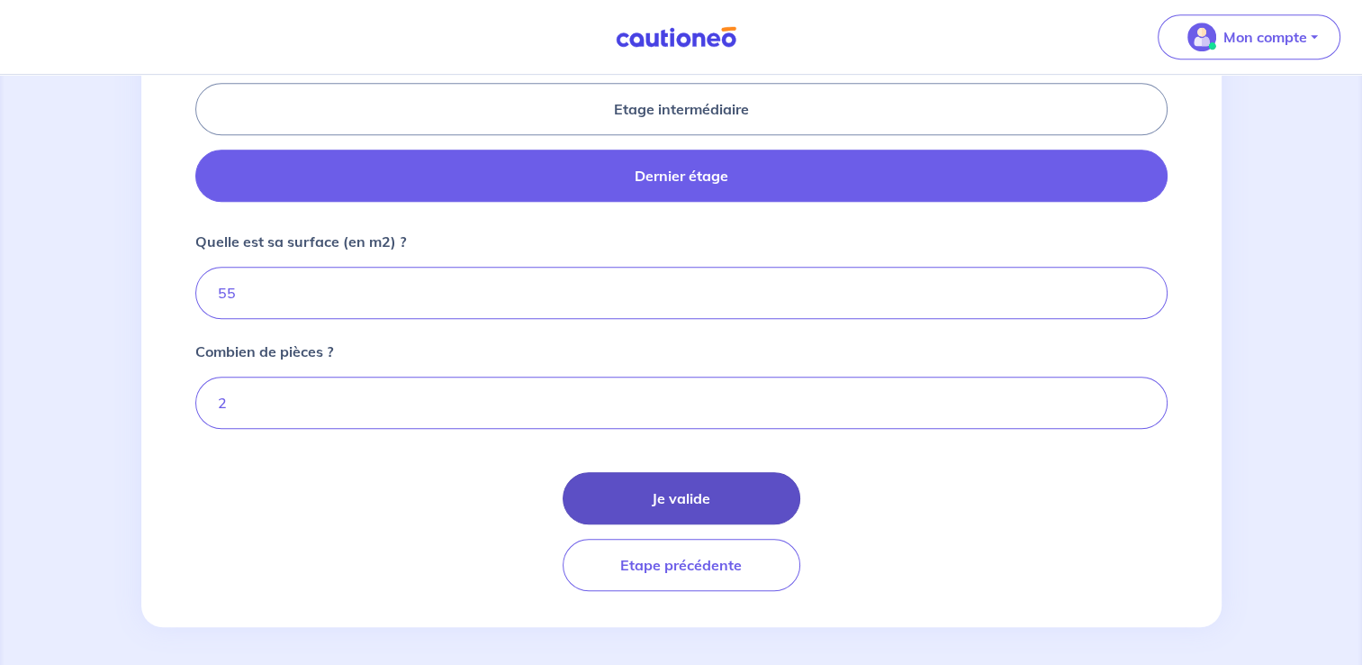
click at [690, 482] on button "Je valide" at bounding box center [682, 498] width 238 height 52
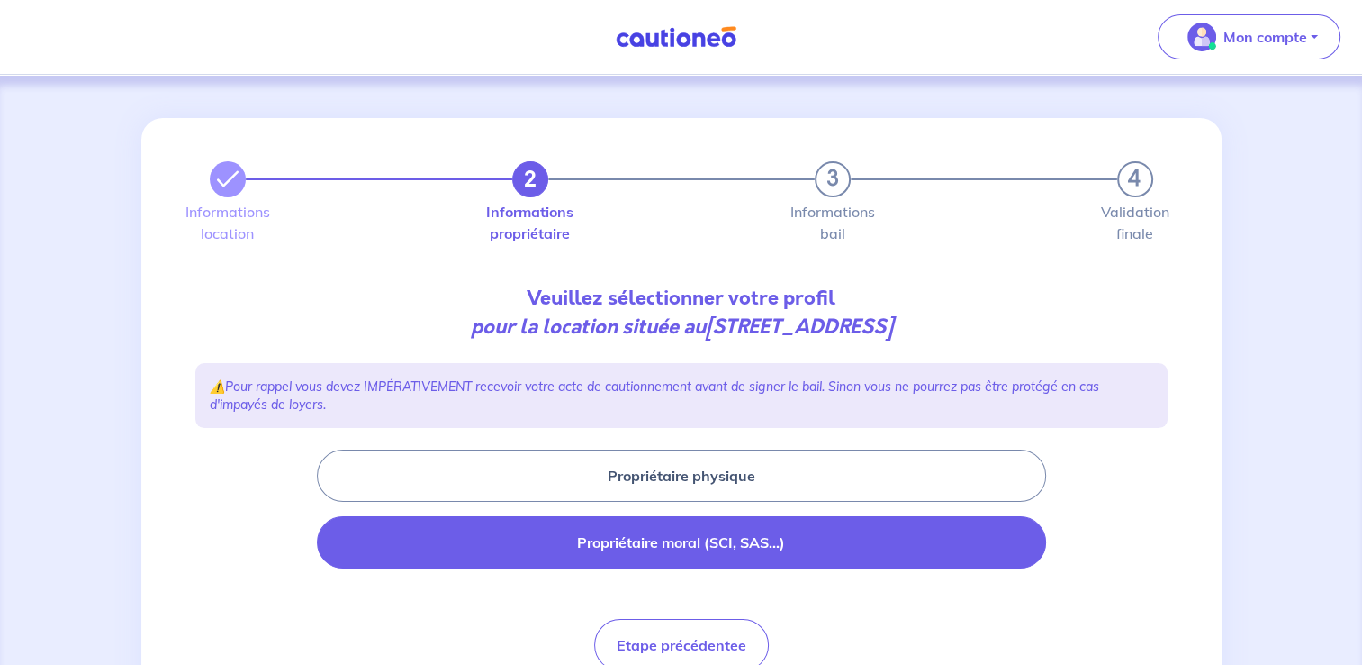
click at [688, 529] on button "Propriétaire moral (SCI, SAS...)" at bounding box center [681, 542] width 729 height 52
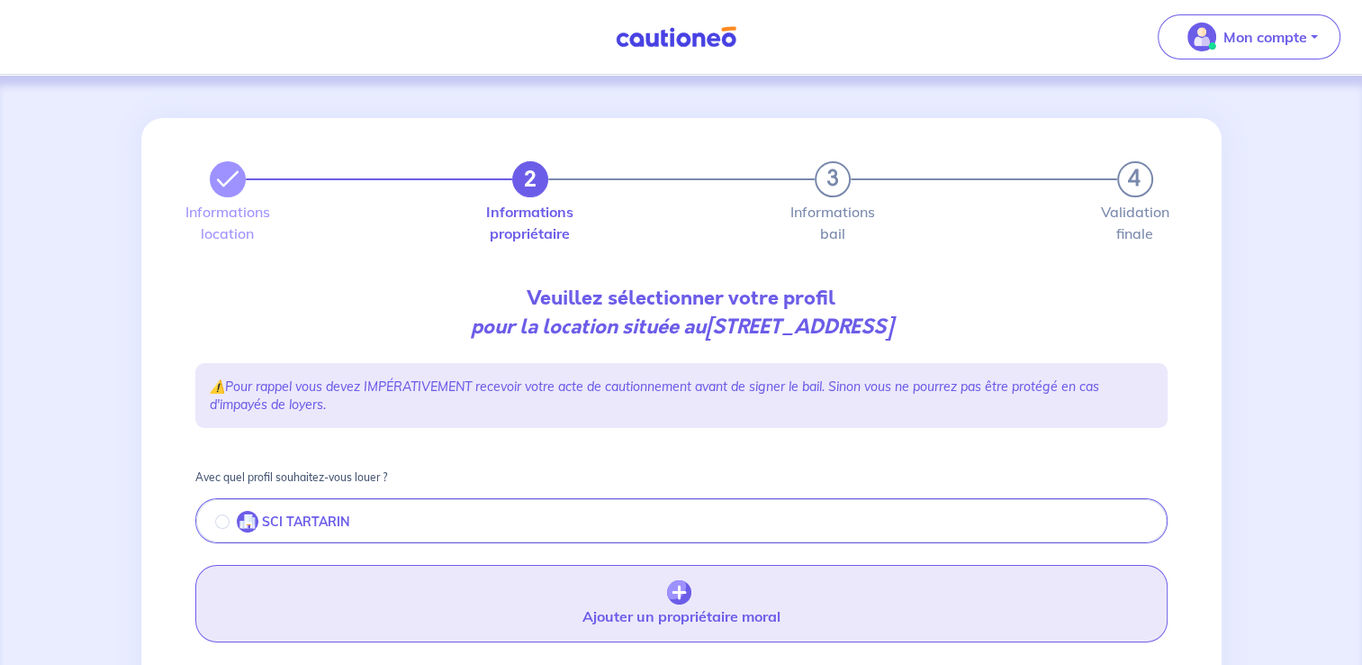
click at [677, 597] on img "button" at bounding box center [679, 592] width 24 height 25
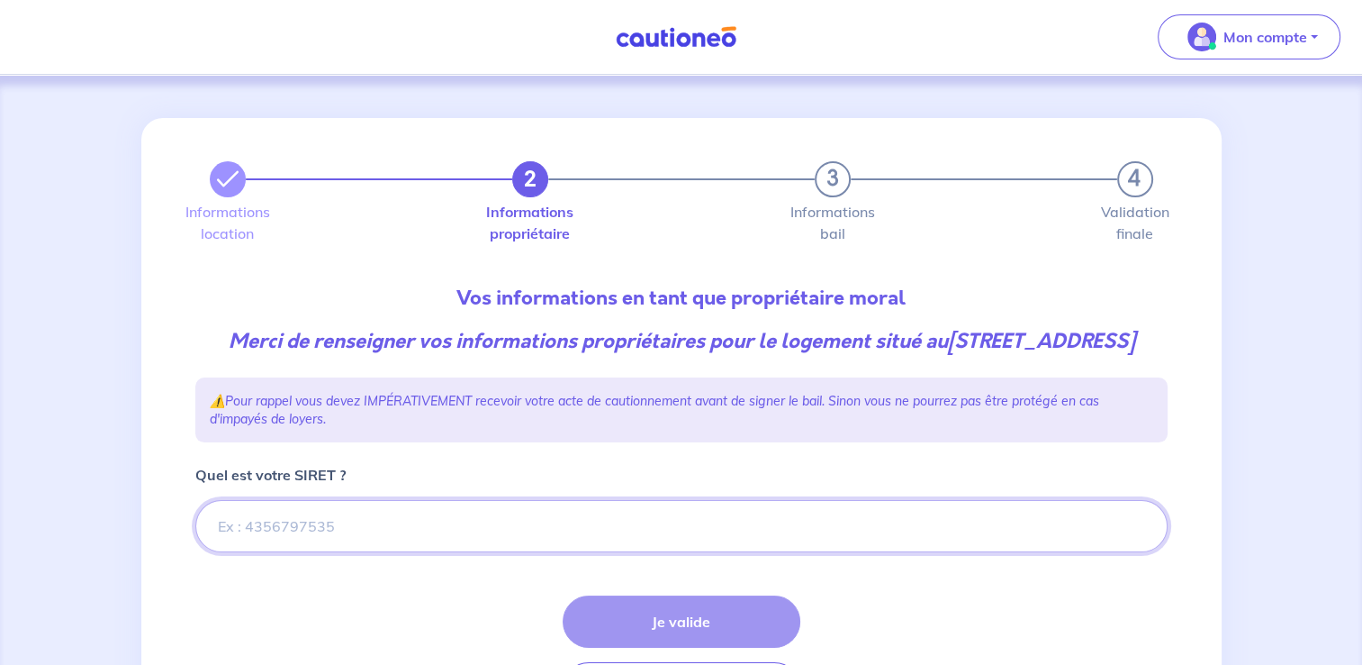
click at [328, 549] on input "Quel est votre SIRET ?" at bounding box center [681, 526] width 973 height 52
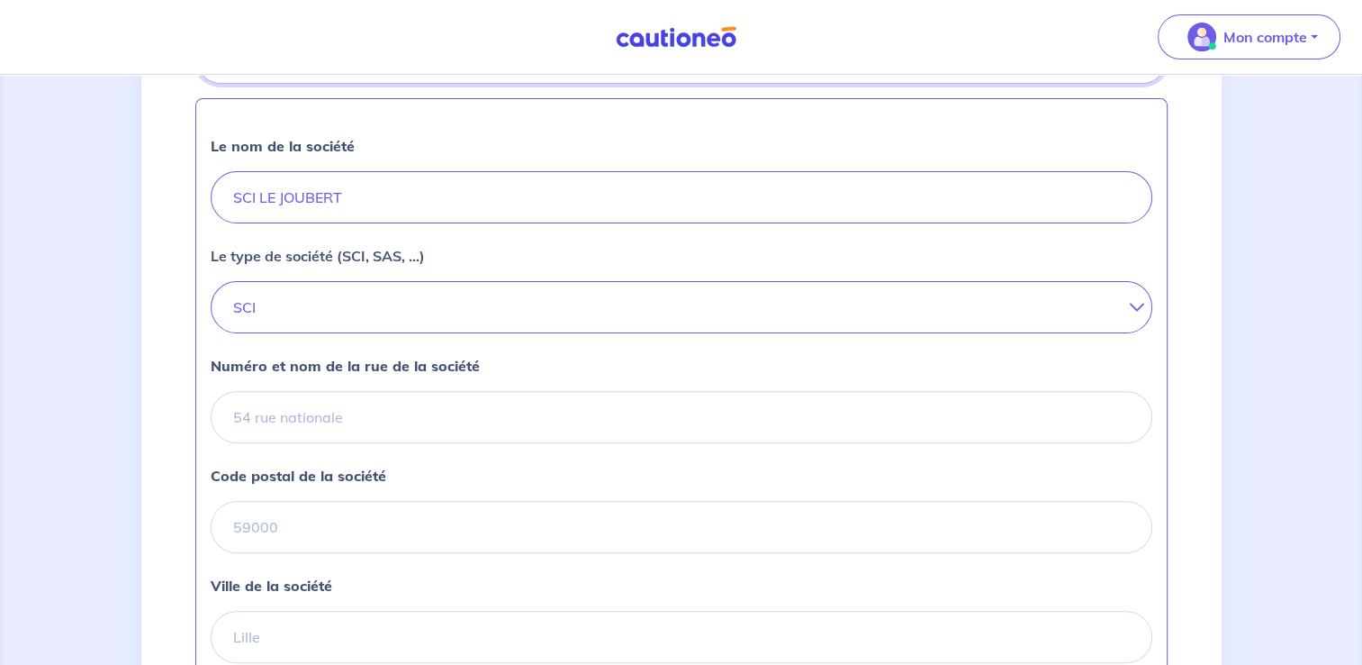
scroll to position [471, 0]
type input "753836451"
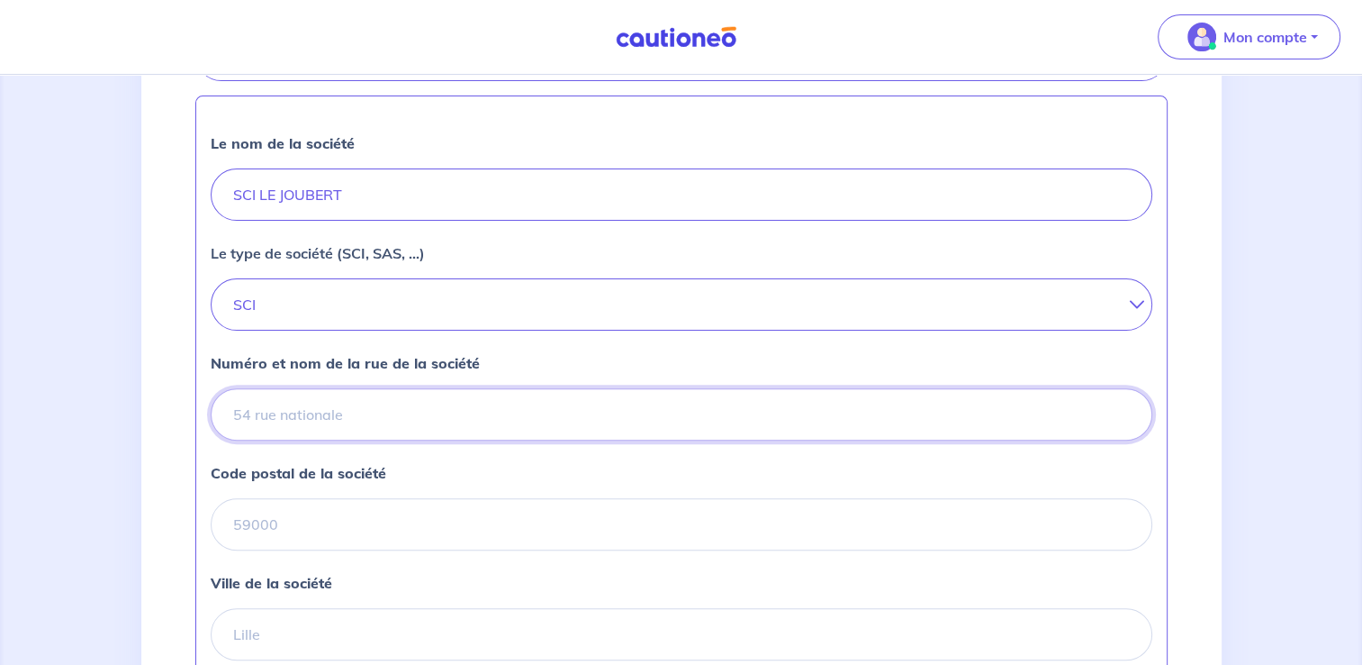
click at [258, 427] on input "Numéro et nom de la rue de la société" at bounding box center [682, 414] width 942 height 52
type input "35a allée ud chateau"
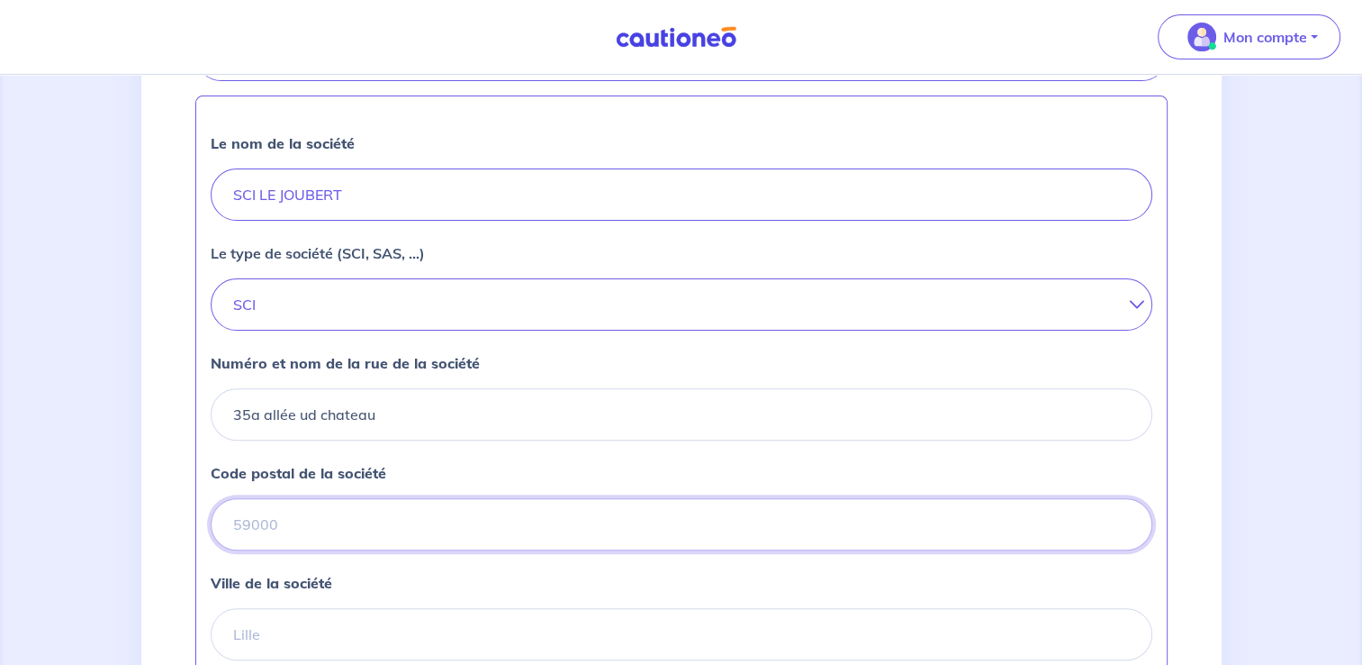
click at [261, 550] on input "Code postal de la société" at bounding box center [682, 524] width 942 height 52
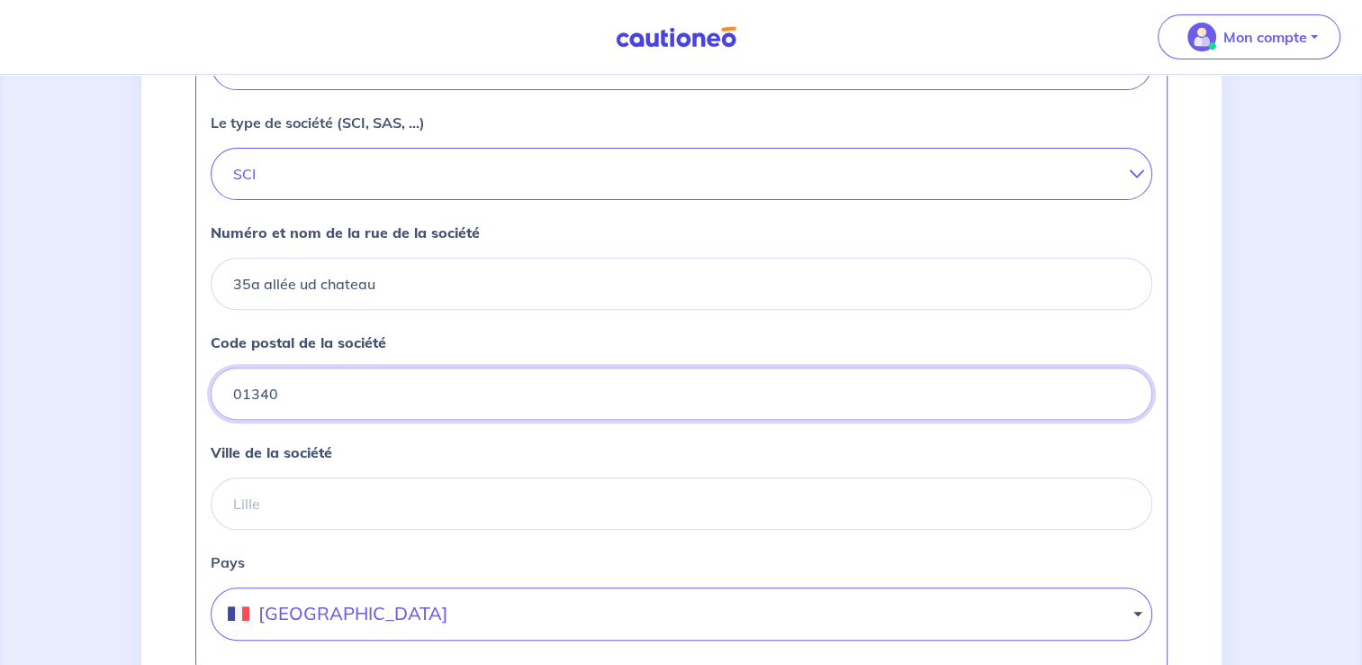
scroll to position [624, 0]
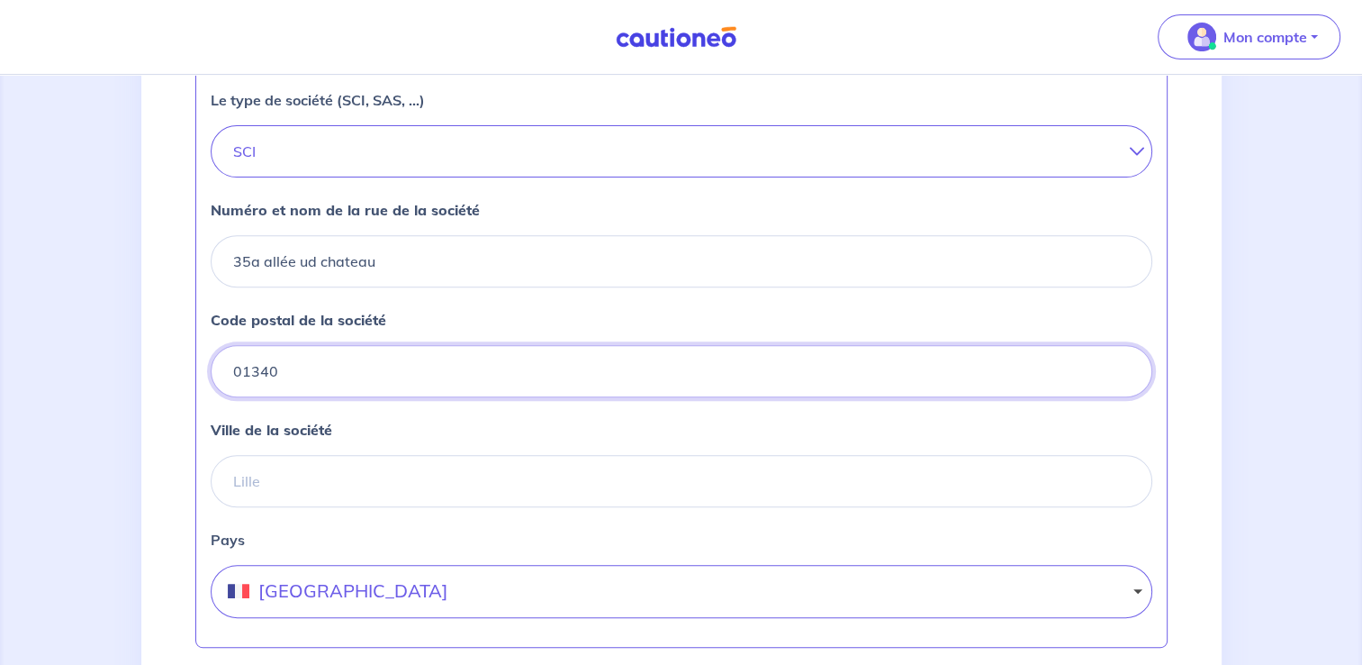
type input "01340"
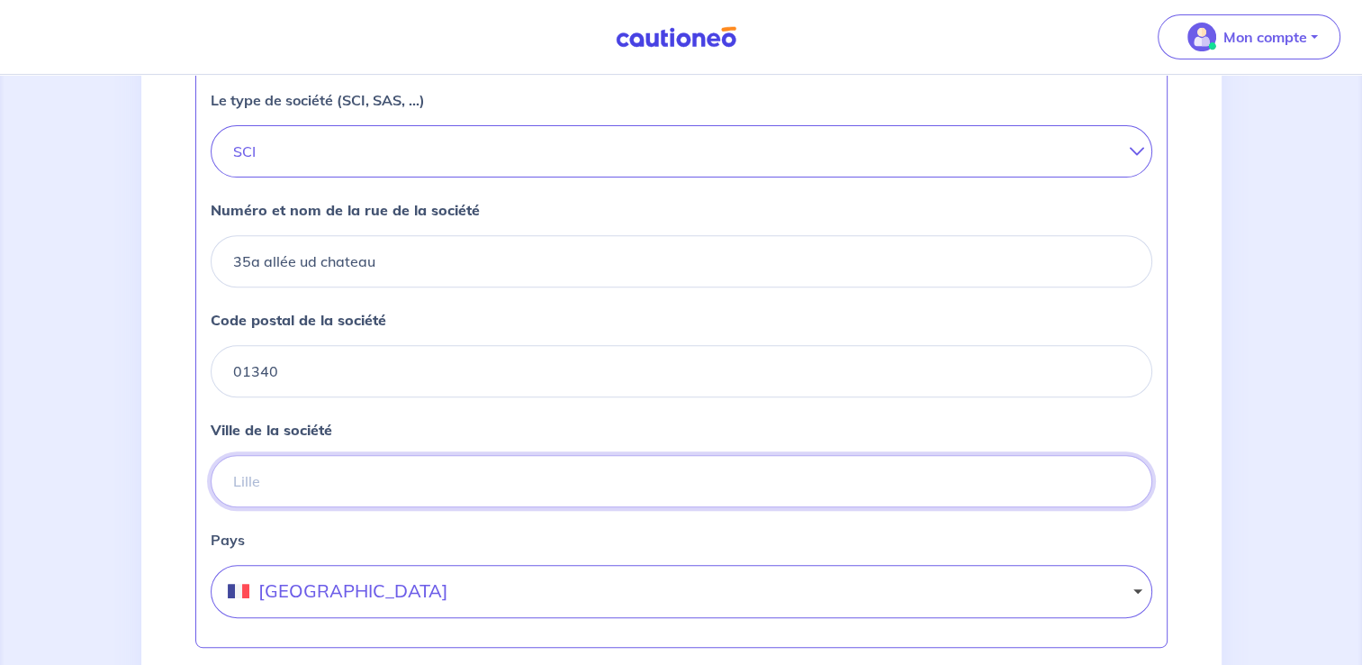
click at [367, 507] on input "Ville de la société" at bounding box center [682, 481] width 942 height 52
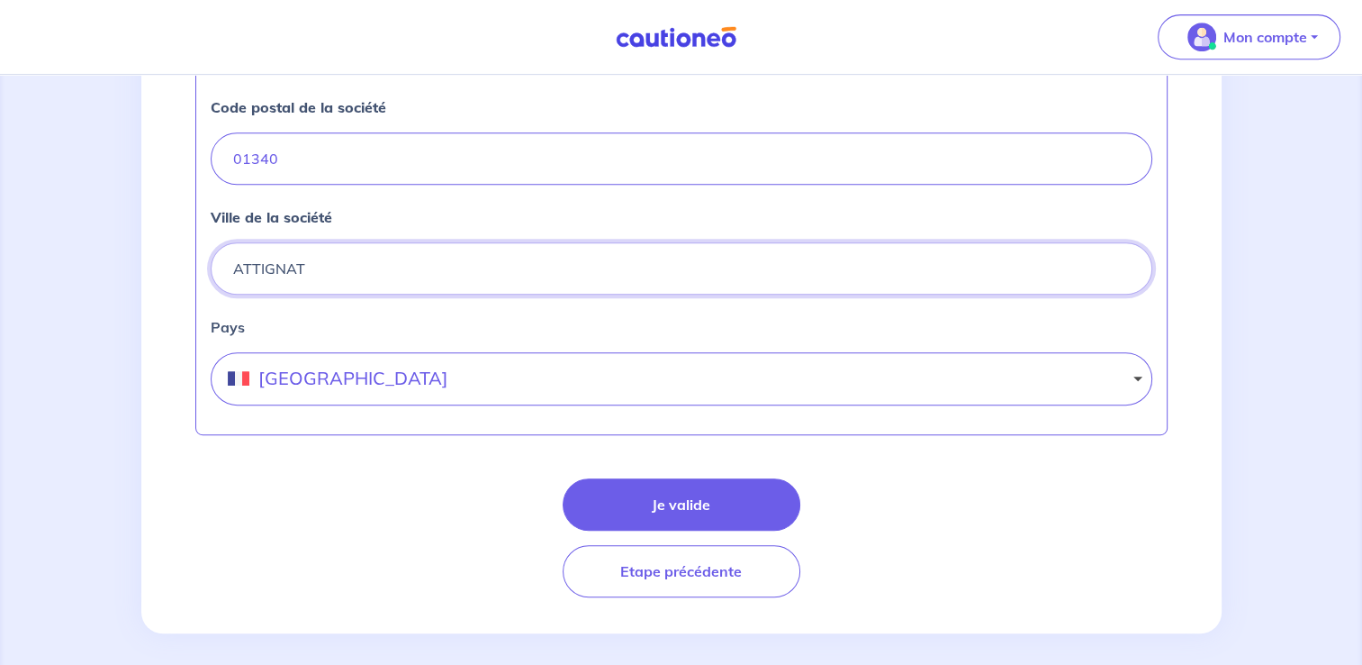
scroll to position [856, 0]
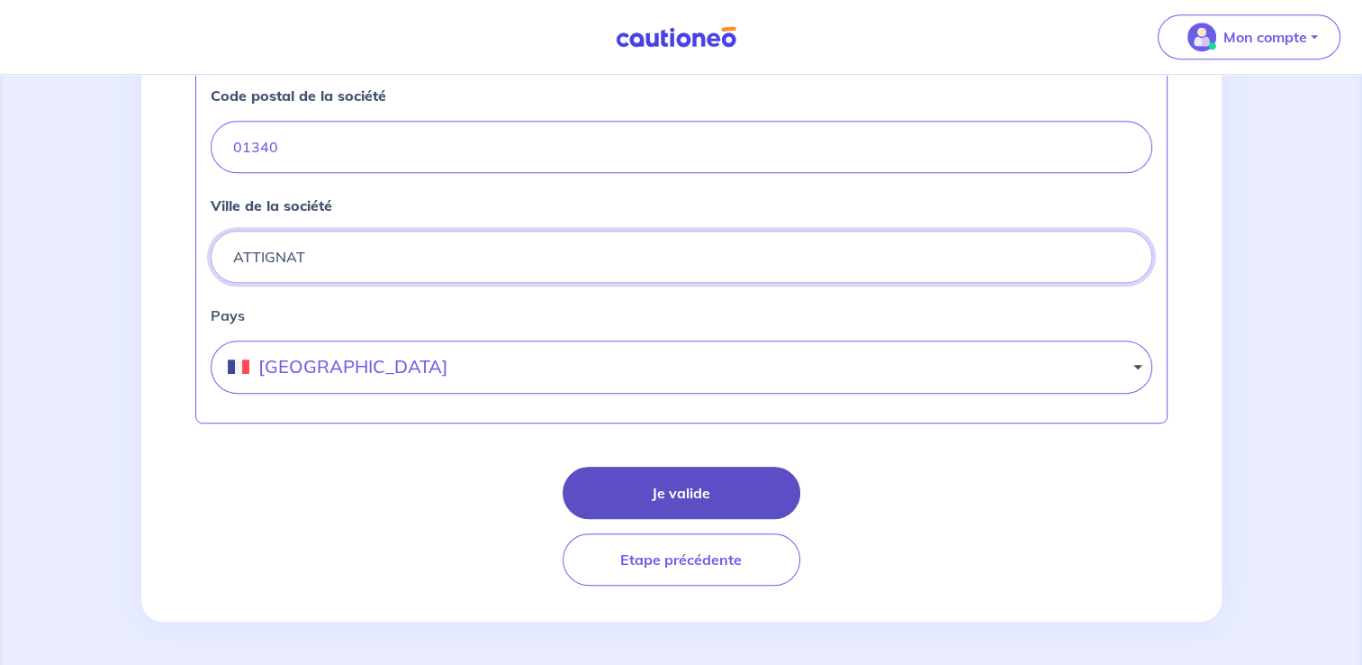
type input "ATTIGNAT"
click at [681, 513] on button "Je valide" at bounding box center [682, 492] width 238 height 52
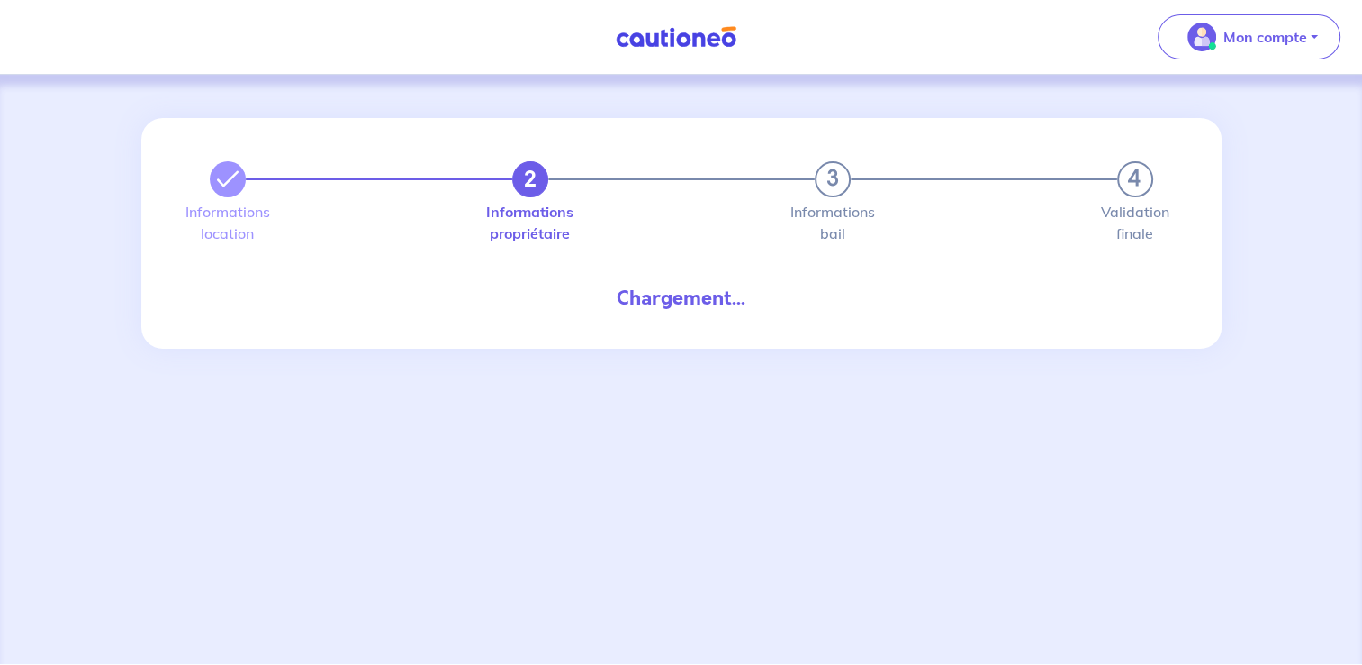
select select "FR"
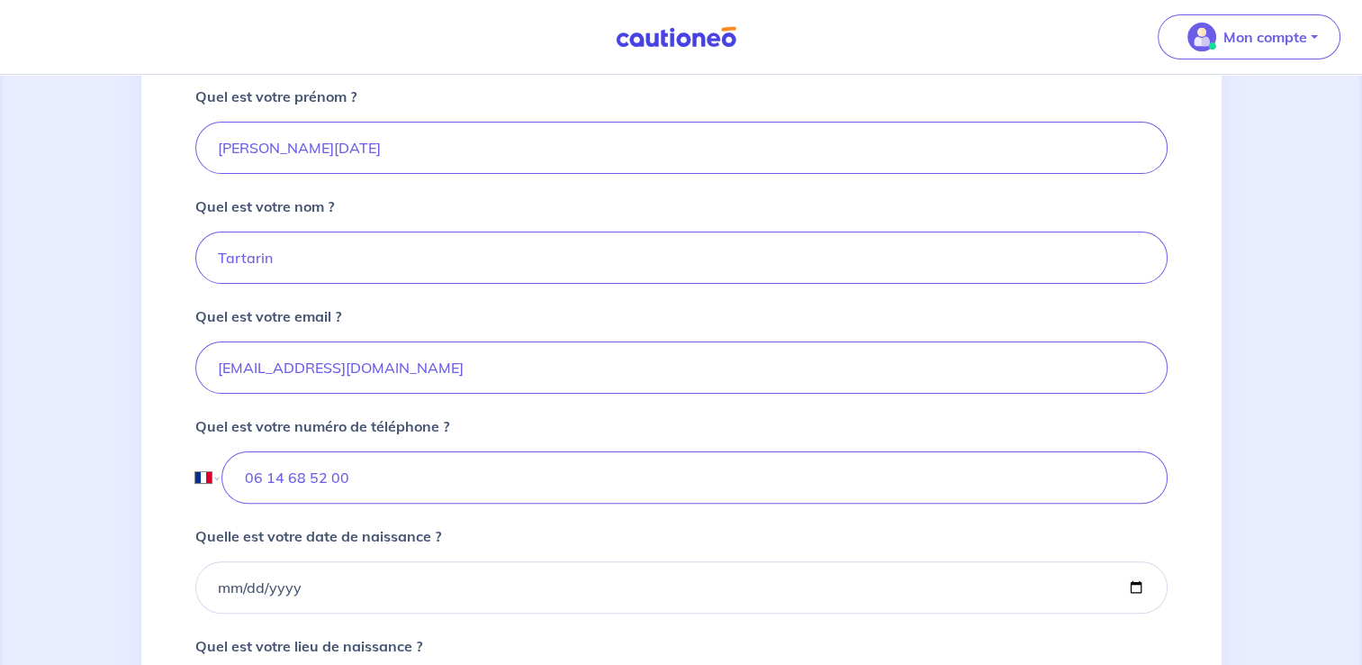
scroll to position [379, 0]
click at [427, 501] on input "06 14 68 52 00" at bounding box center [695, 476] width 946 height 52
type input "06 14 69 52 00"
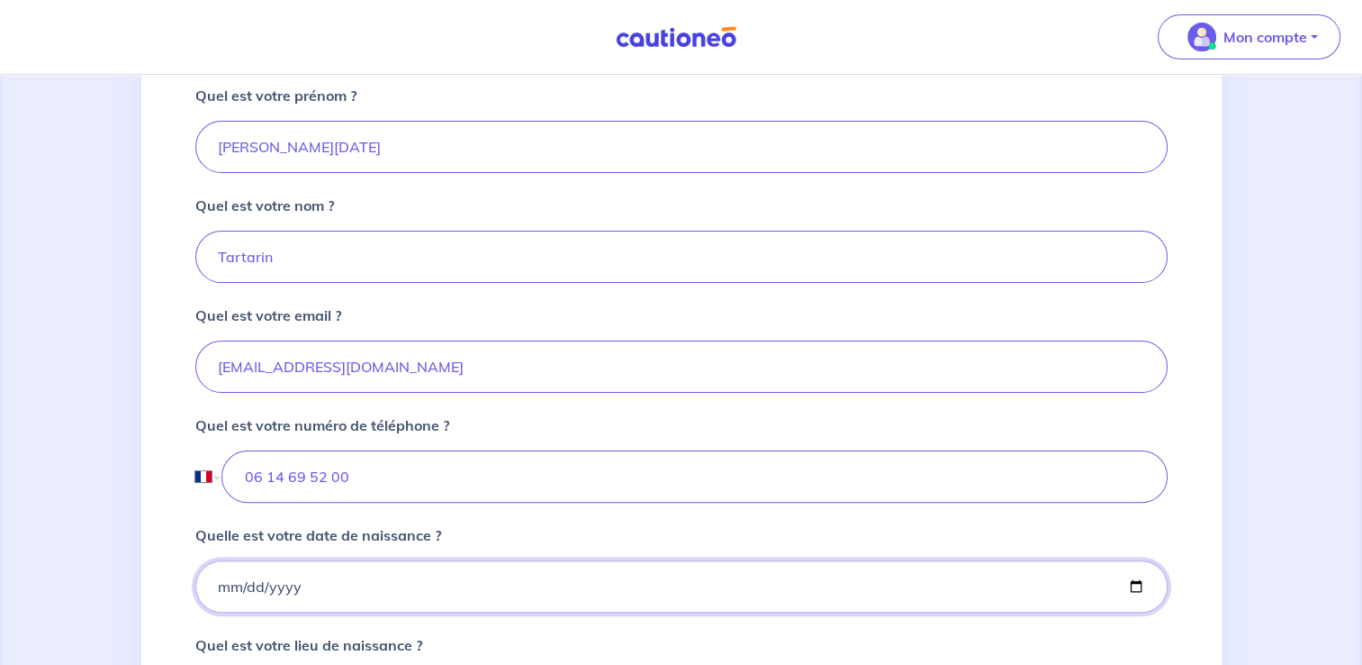
click at [215, 610] on input "Quelle est votre date de naissance ?" at bounding box center [681, 586] width 973 height 52
type input "1963-01-01"
click at [1136, 612] on input "1963-01-01" at bounding box center [681, 586] width 973 height 52
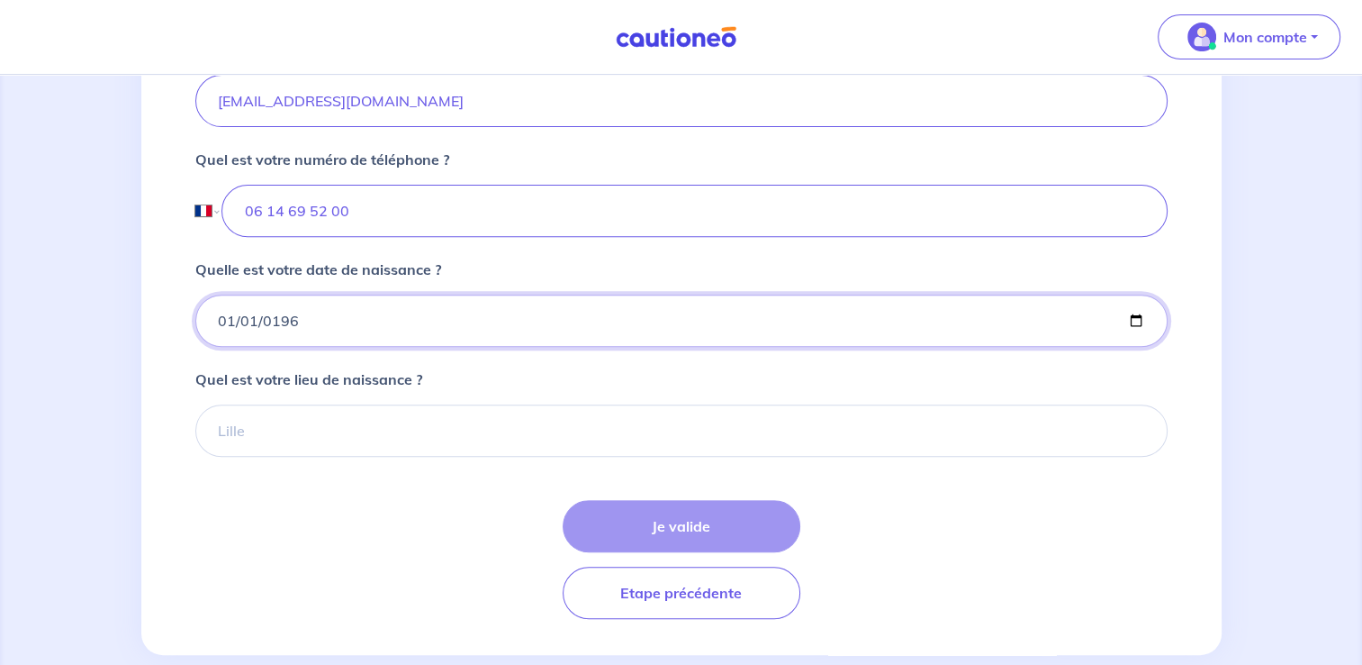
scroll to position [652, 0]
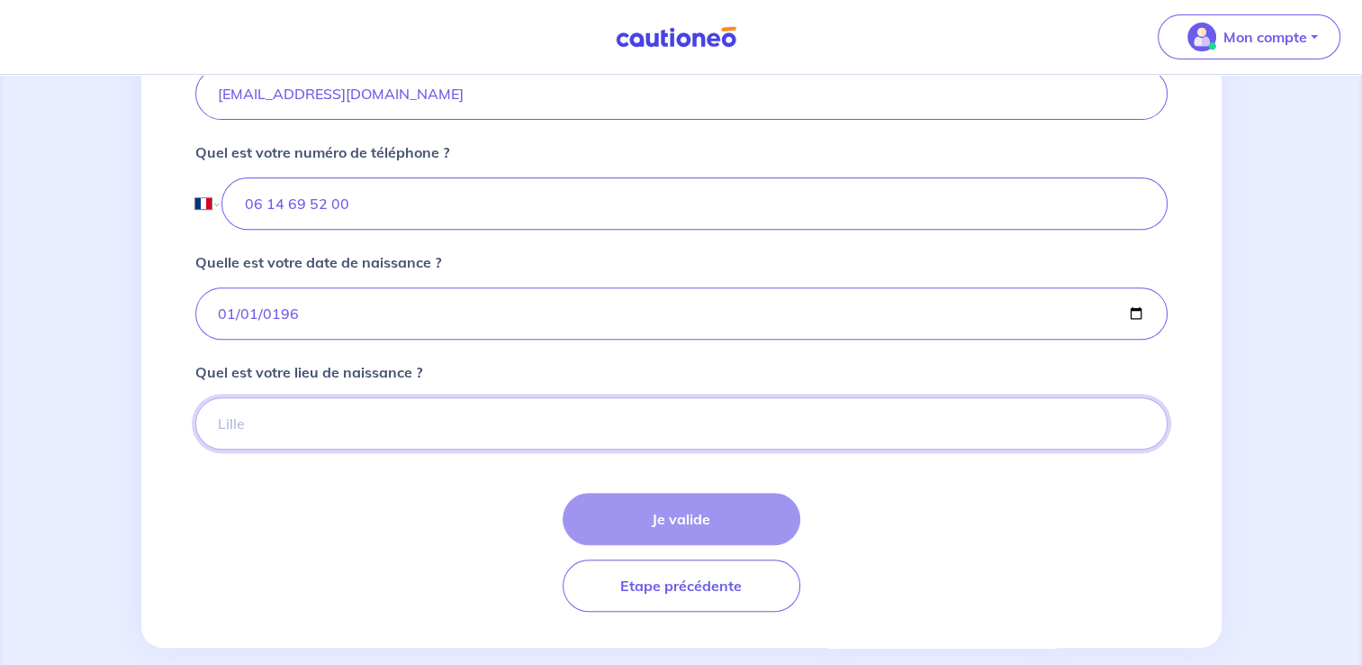
click at [317, 442] on input "Quel est votre lieu de naissance ?" at bounding box center [681, 423] width 973 height 52
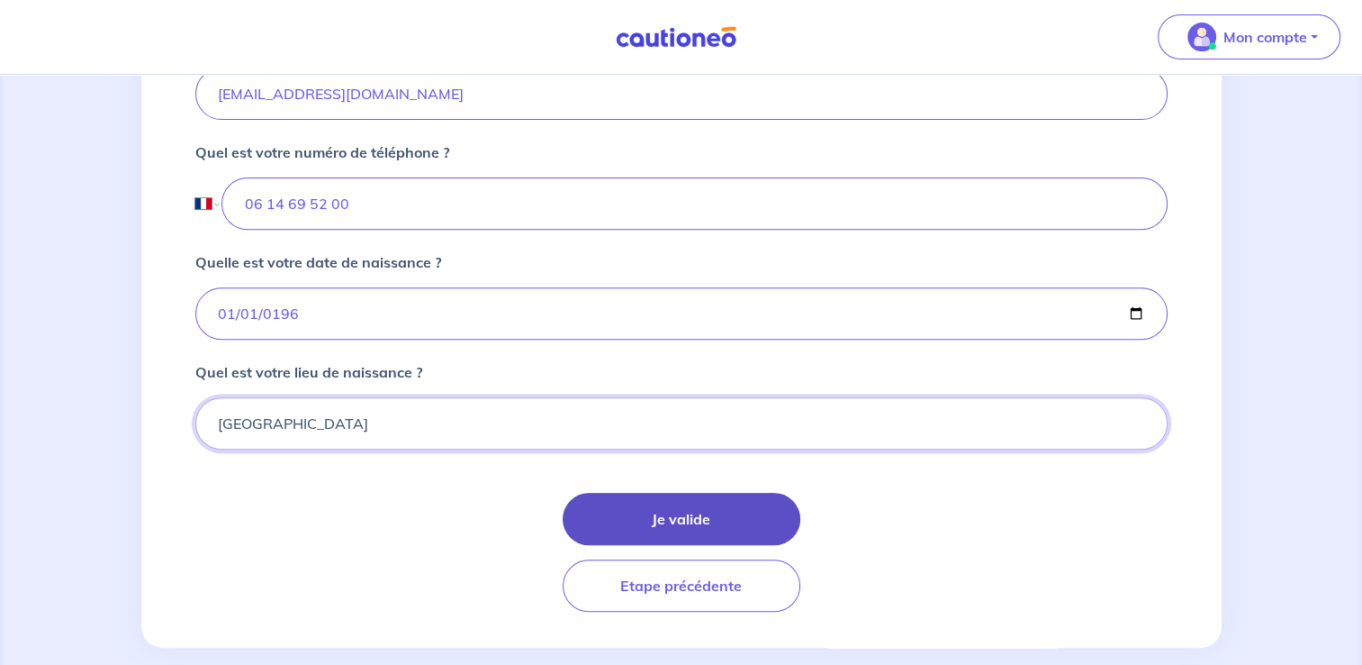
type input "LYON"
click at [649, 535] on button "Je valide" at bounding box center [682, 519] width 238 height 52
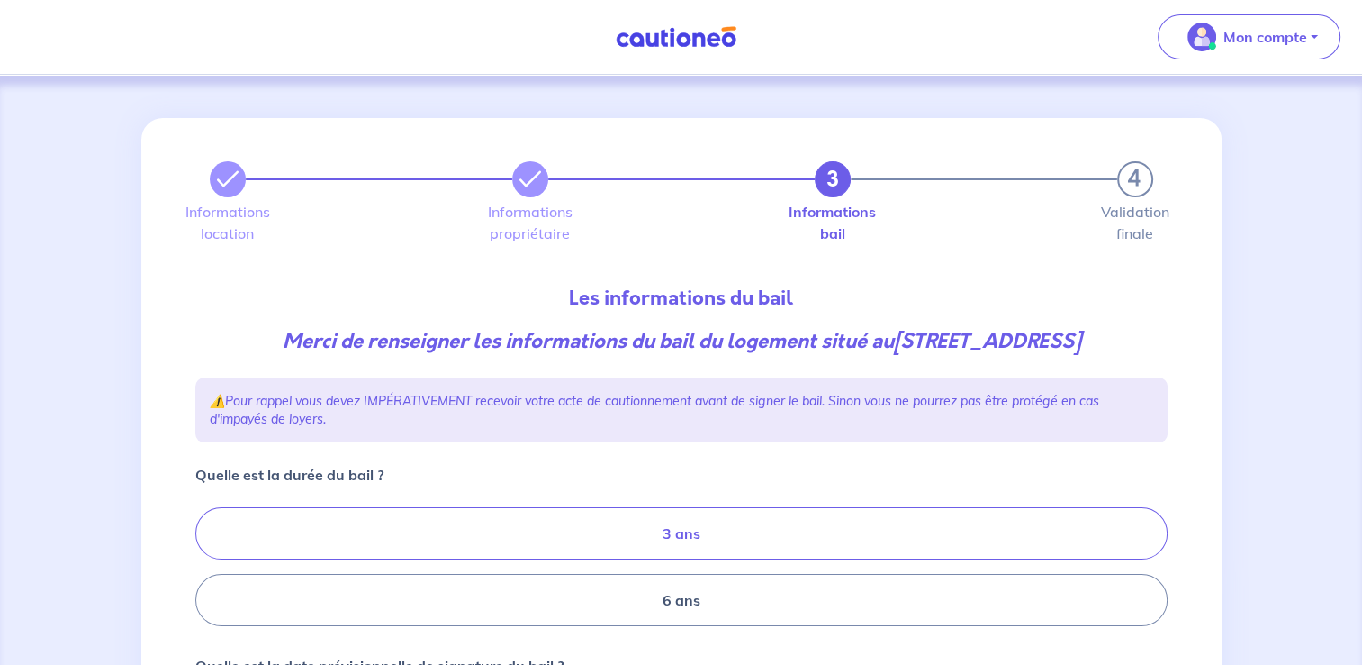
click at [983, 528] on label "3 ans" at bounding box center [681, 533] width 973 height 52
click at [207, 561] on input "3 ans" at bounding box center [201, 567] width 12 height 12
radio input "true"
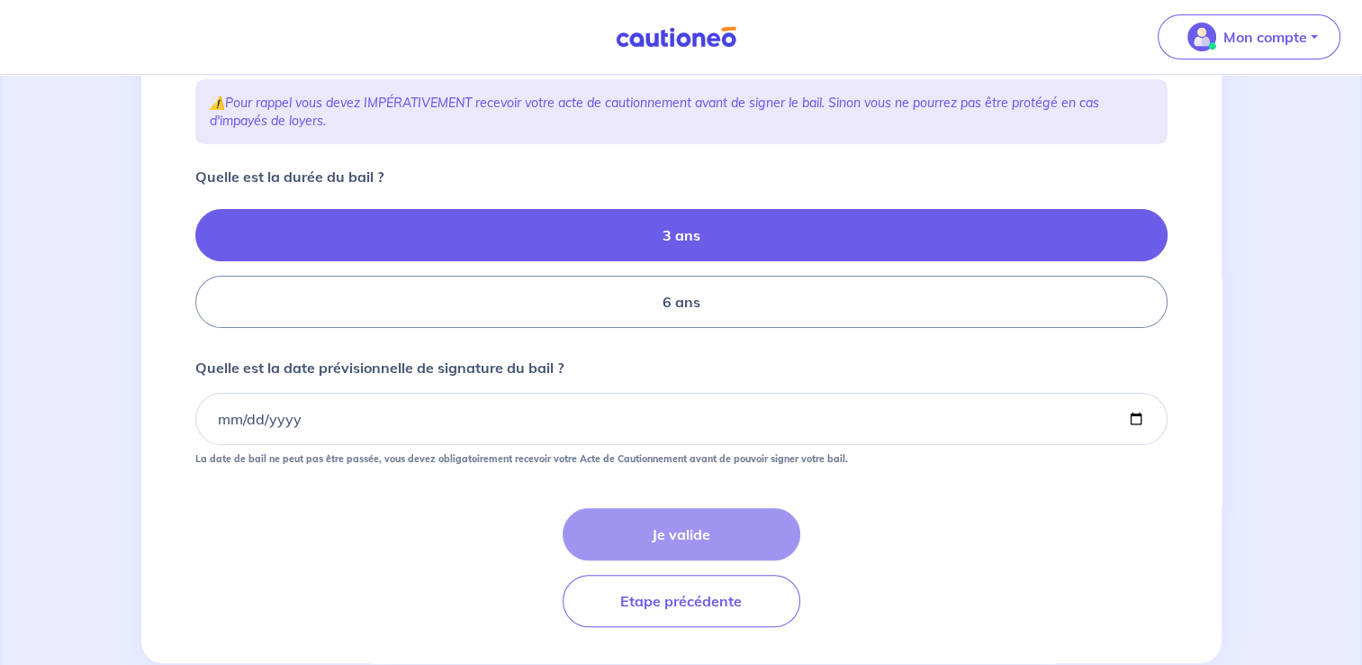
scroll to position [300, 0]
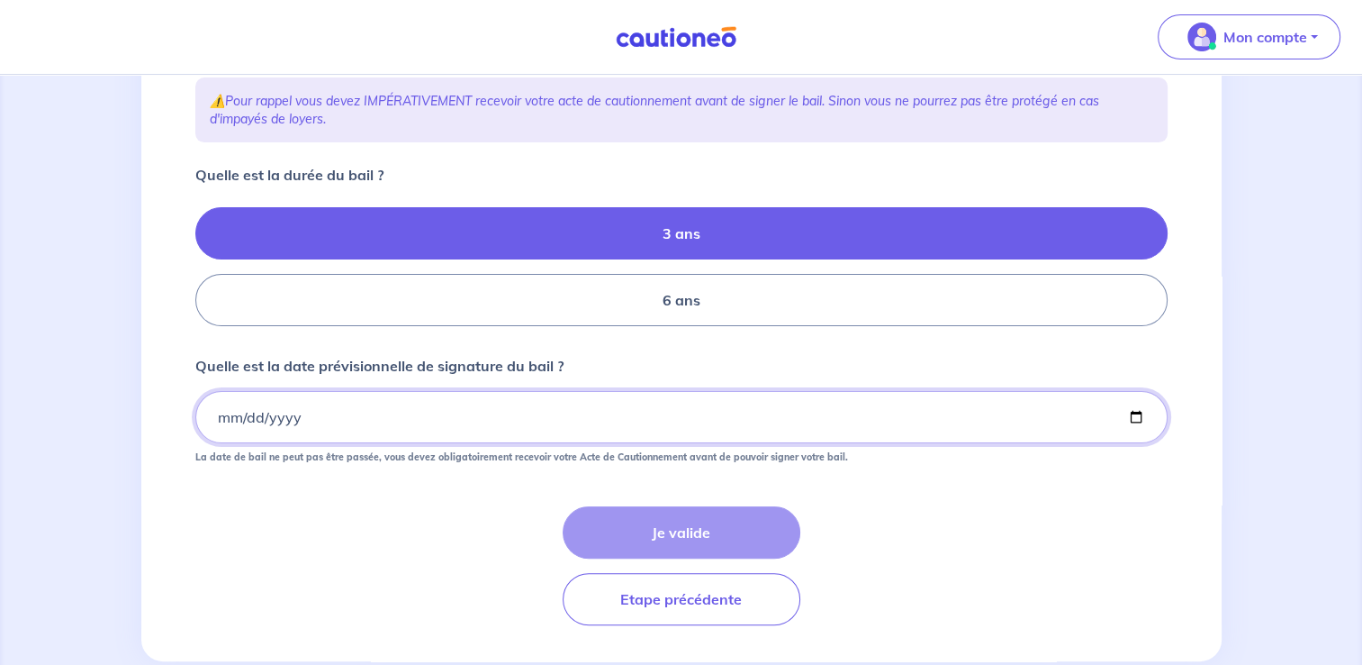
click at [205, 420] on input "Quelle est la date prévisionnelle de signature du bail ?" at bounding box center [681, 417] width 973 height 52
click at [223, 418] on input "Quelle est la date prévisionnelle de signature du bail ?" at bounding box center [681, 417] width 973 height 52
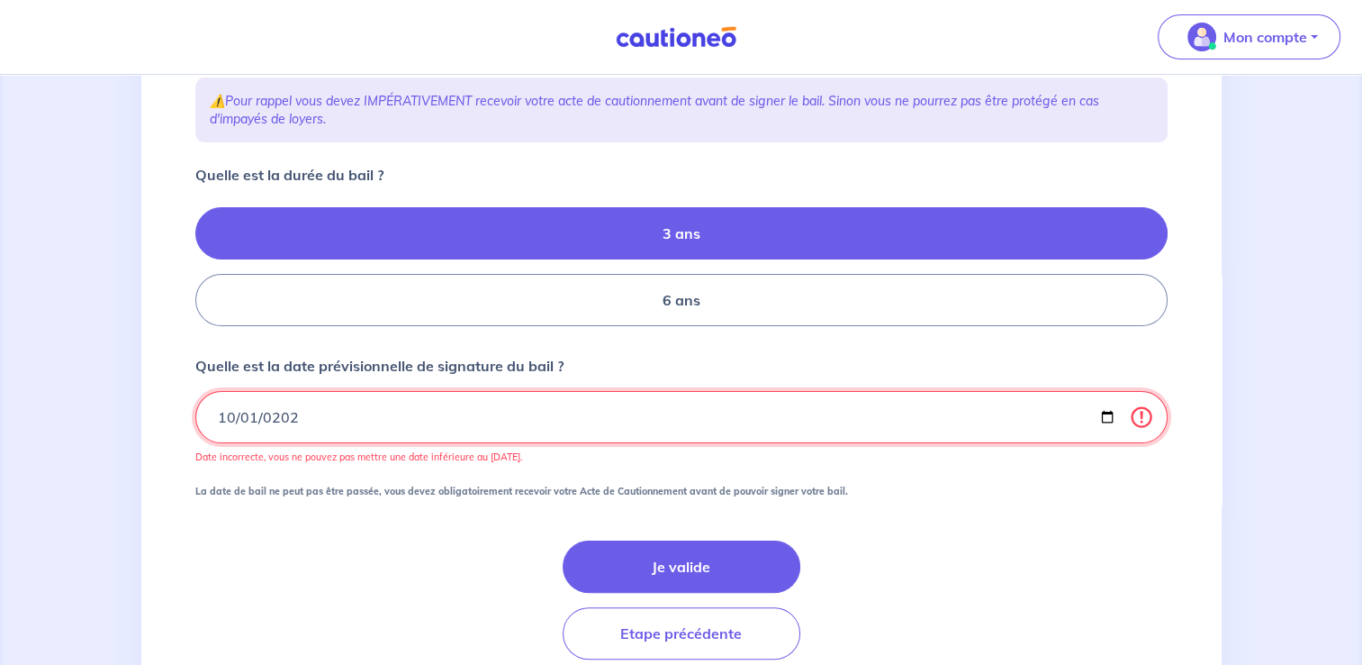
type input "2025-10-01"
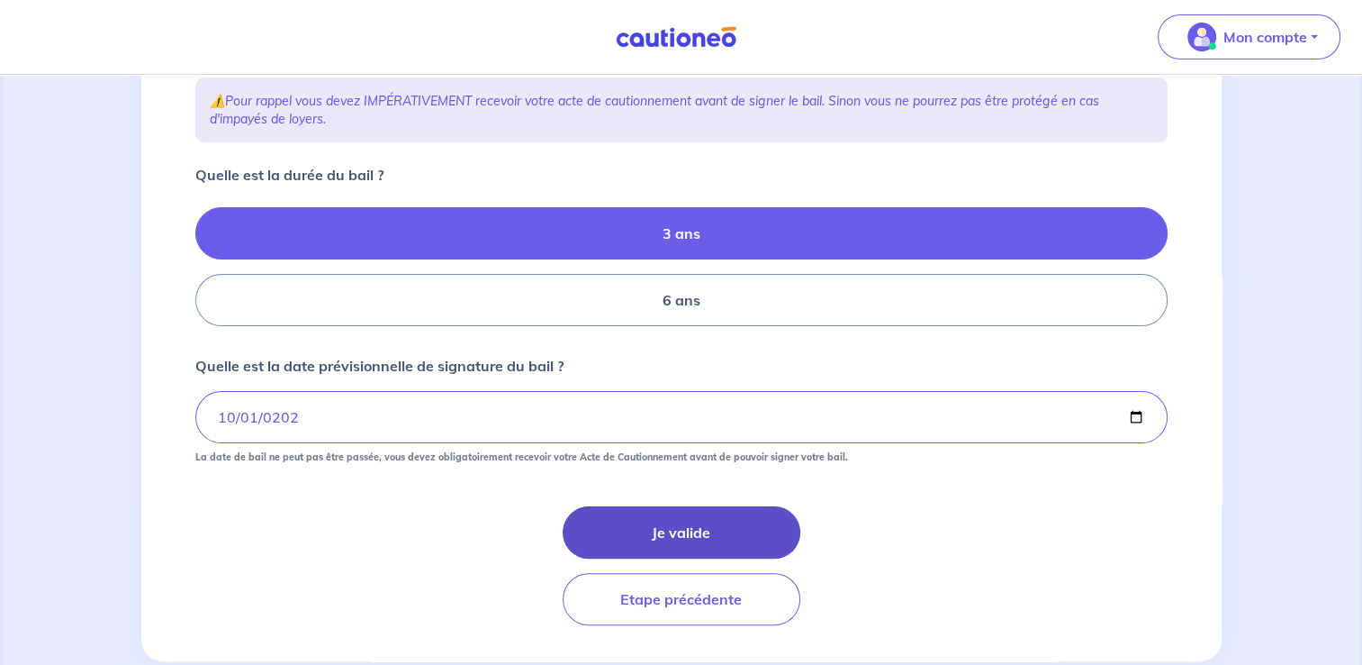
click at [665, 522] on button "Je valide" at bounding box center [682, 532] width 238 height 52
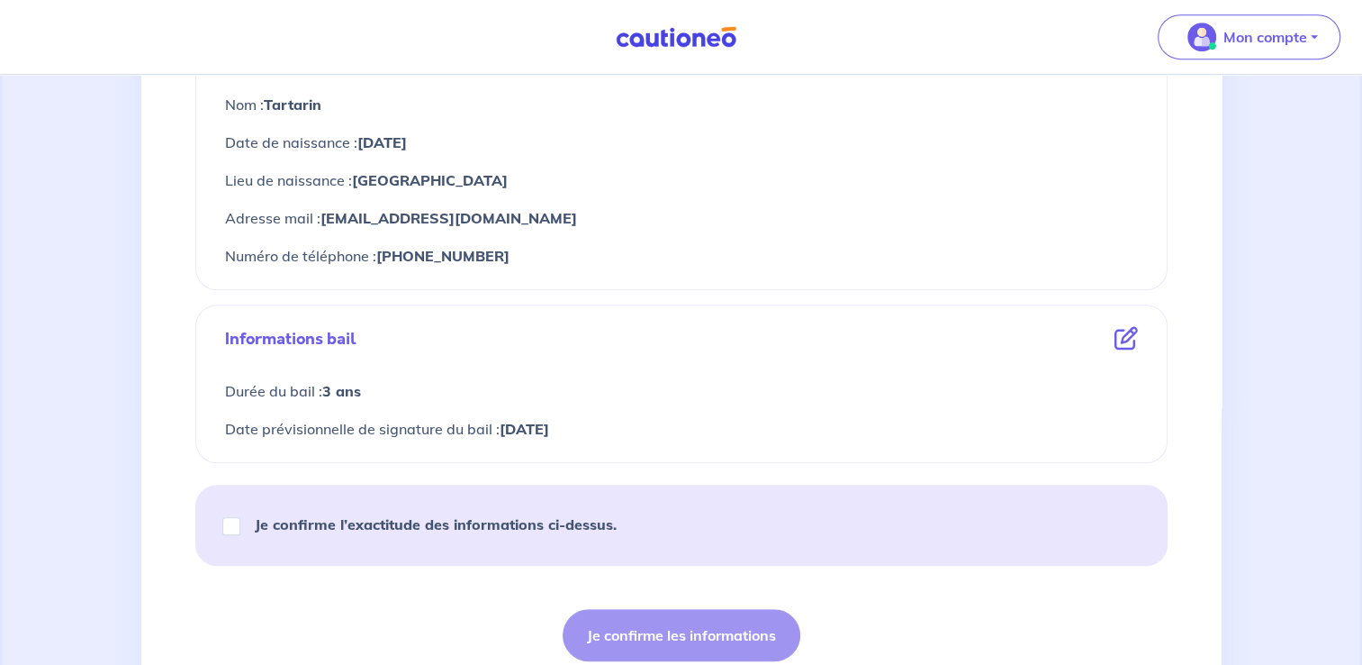
scroll to position [861, 0]
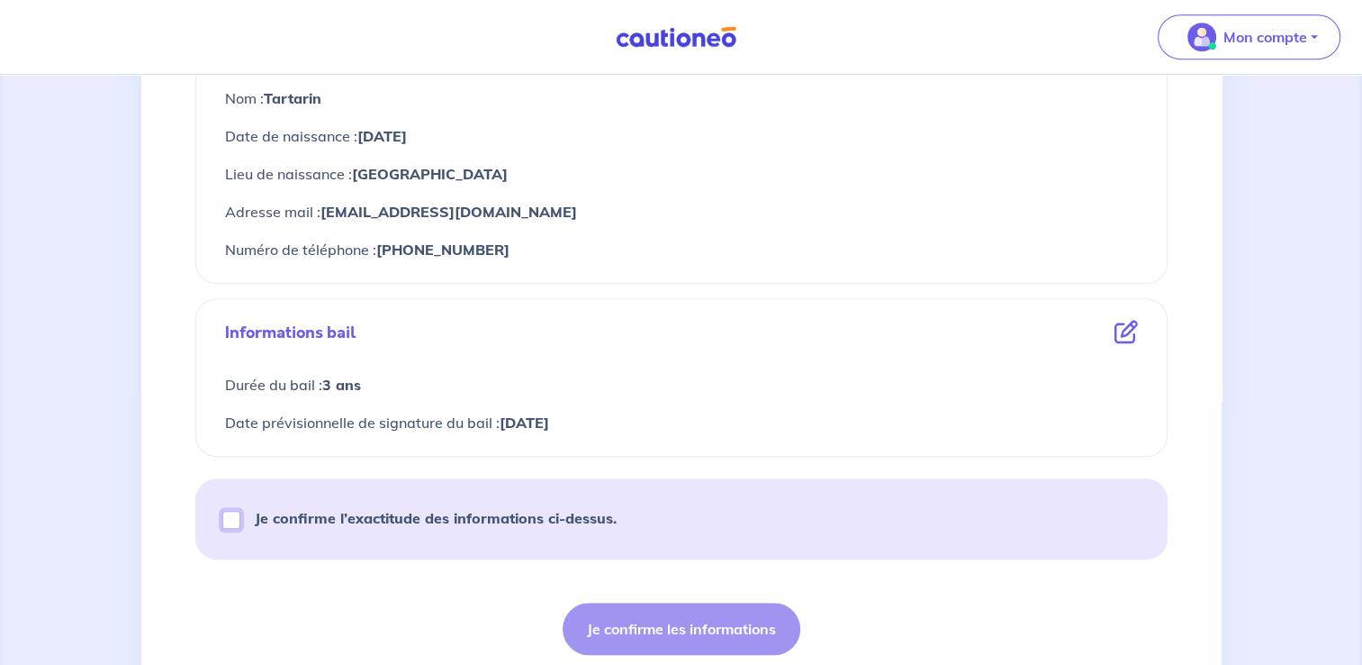
click at [232, 521] on input "Je confirme l’exactitude des informations ci-dessus." at bounding box center [231, 520] width 18 height 18
checkbox input "true"
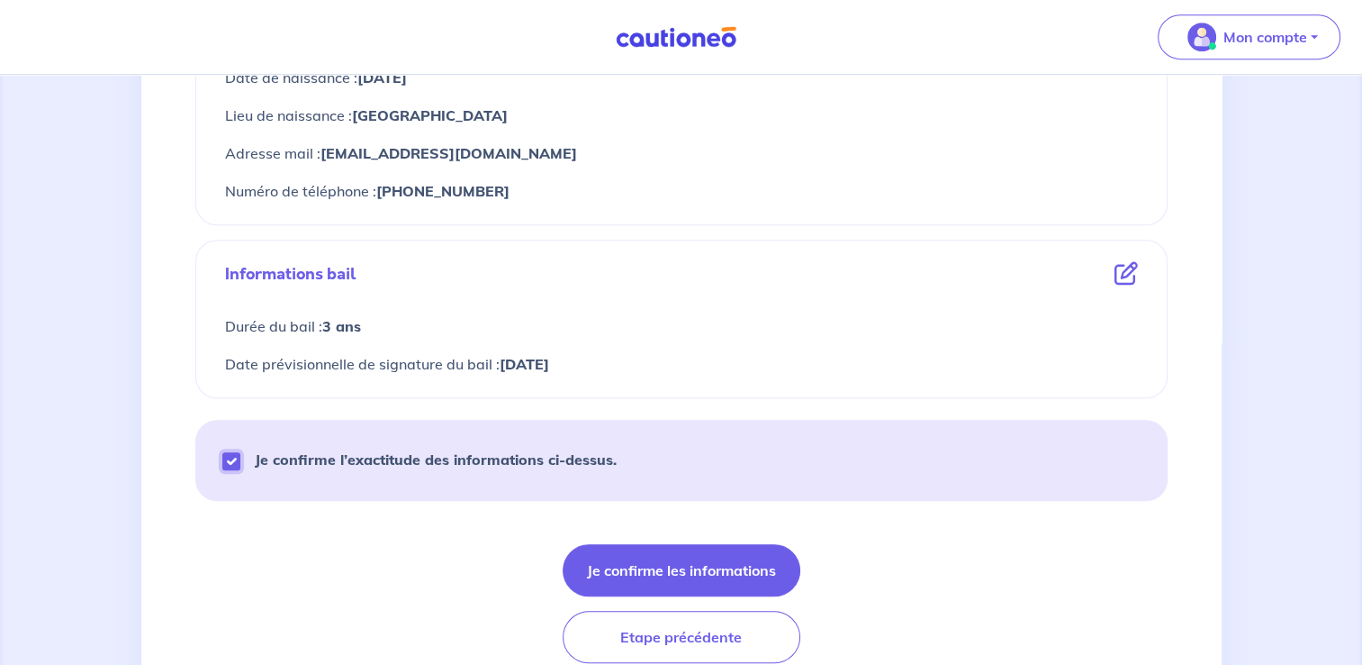
scroll to position [994, 0]
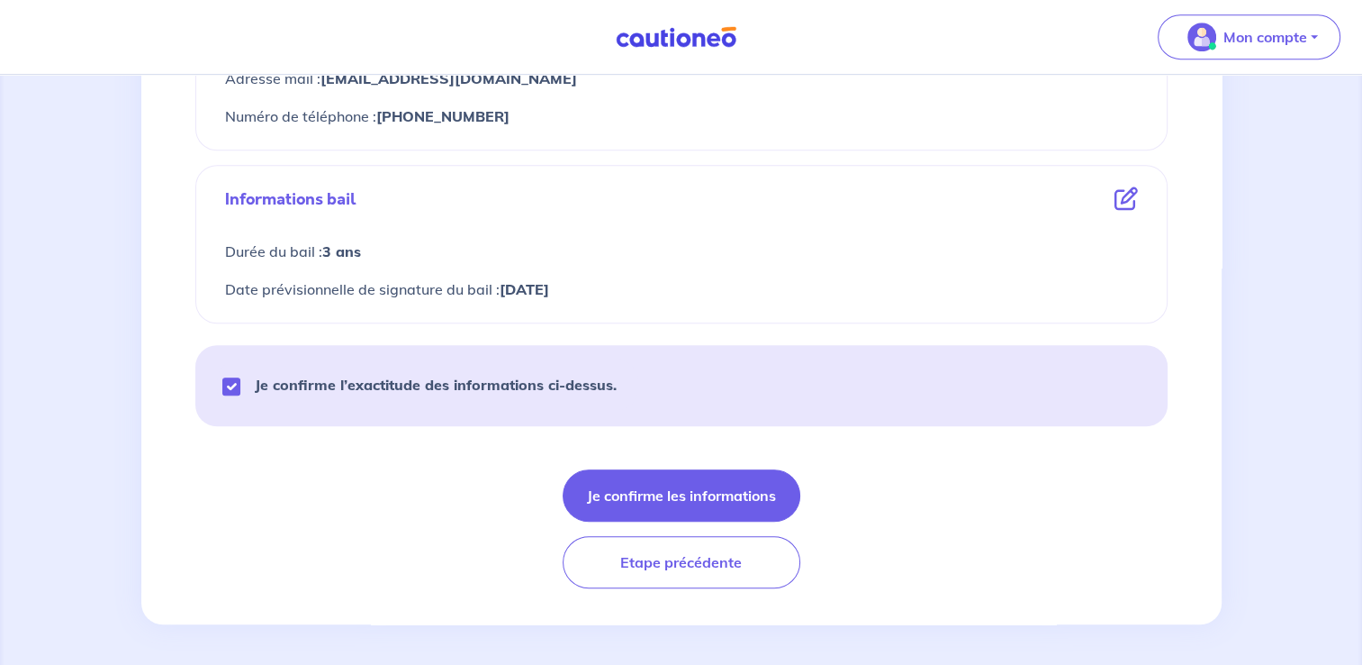
click at [855, 439] on form "Informations location Loyer hors charges : 495€ Montant des charges : 0€ Loyer …" at bounding box center [681, 14] width 973 height 1147
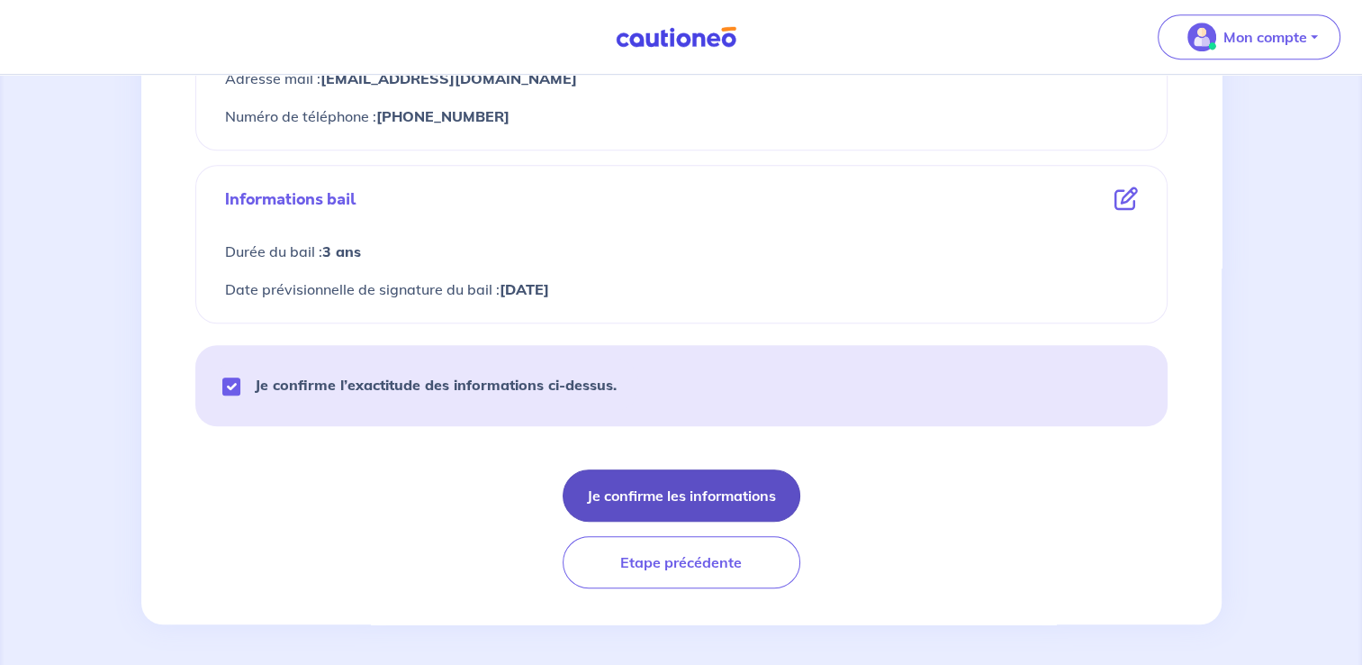
click at [740, 490] on button "Je confirme les informations" at bounding box center [682, 495] width 238 height 52
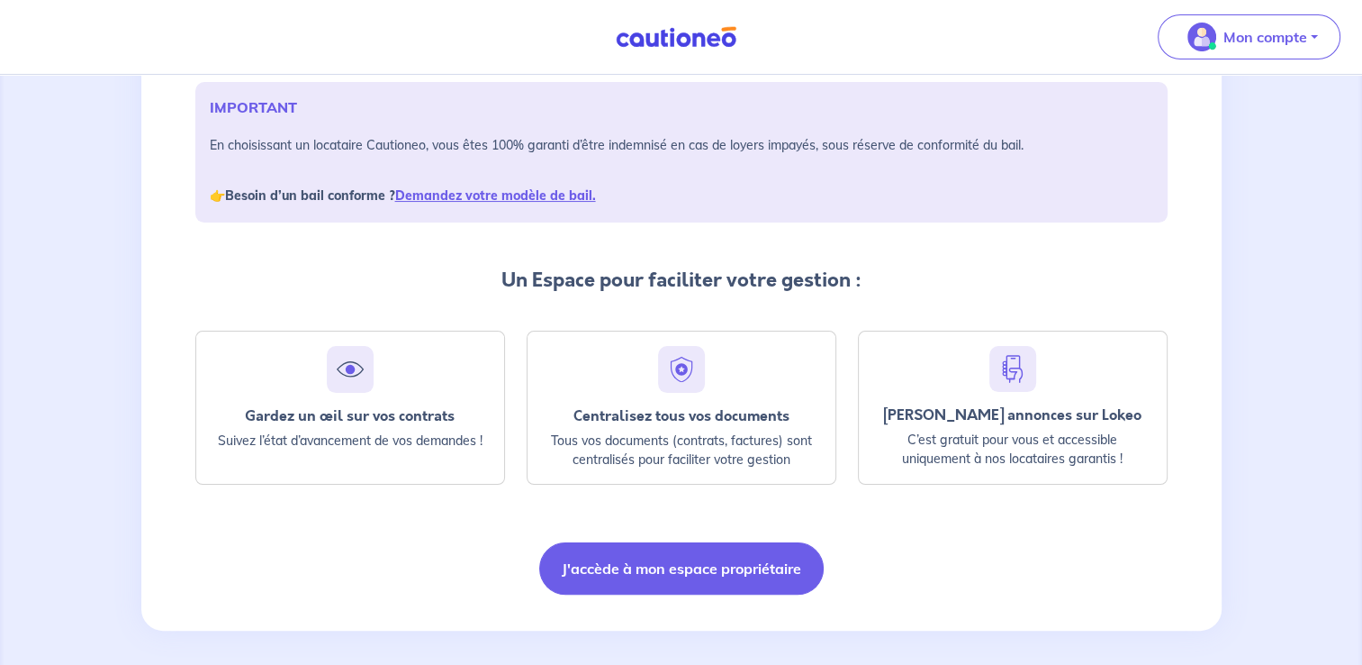
scroll to position [270, 0]
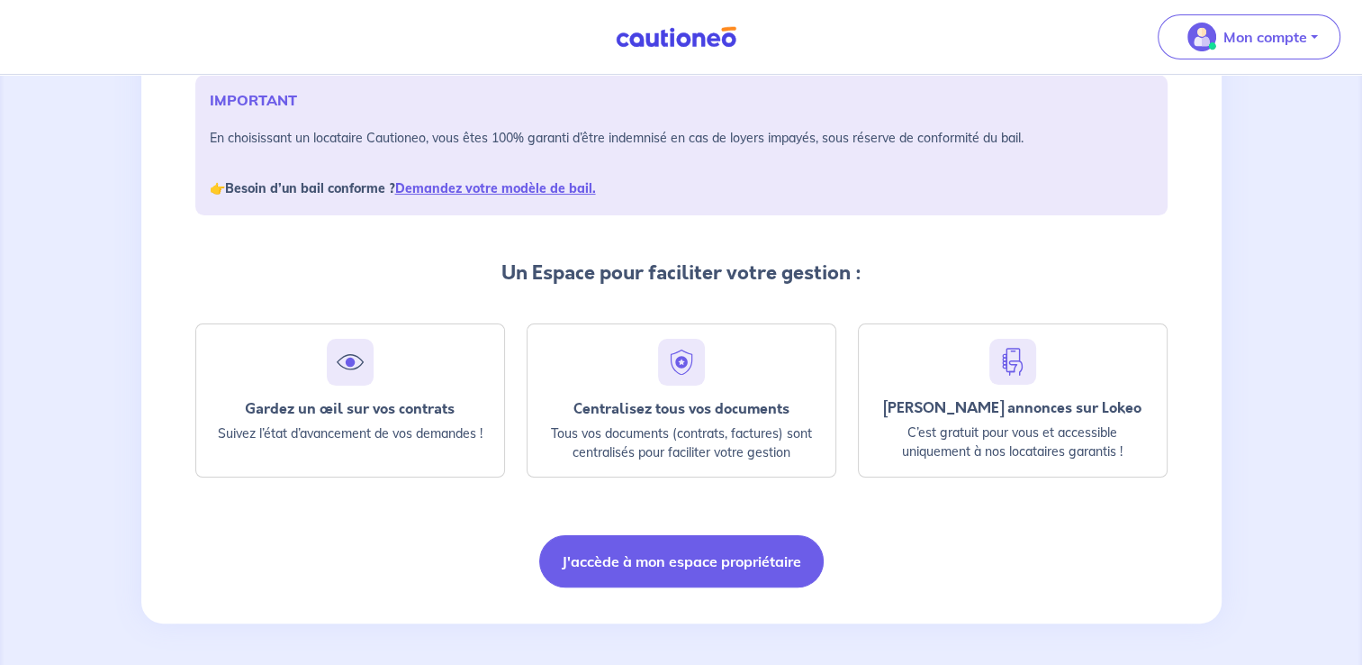
click at [290, 608] on div "Nous avons bien reçu toutes les informations. Christophe CARVALHIDO va recevoir…" at bounding box center [681, 235] width 1081 height 775
